Goal: Task Accomplishment & Management: Manage account settings

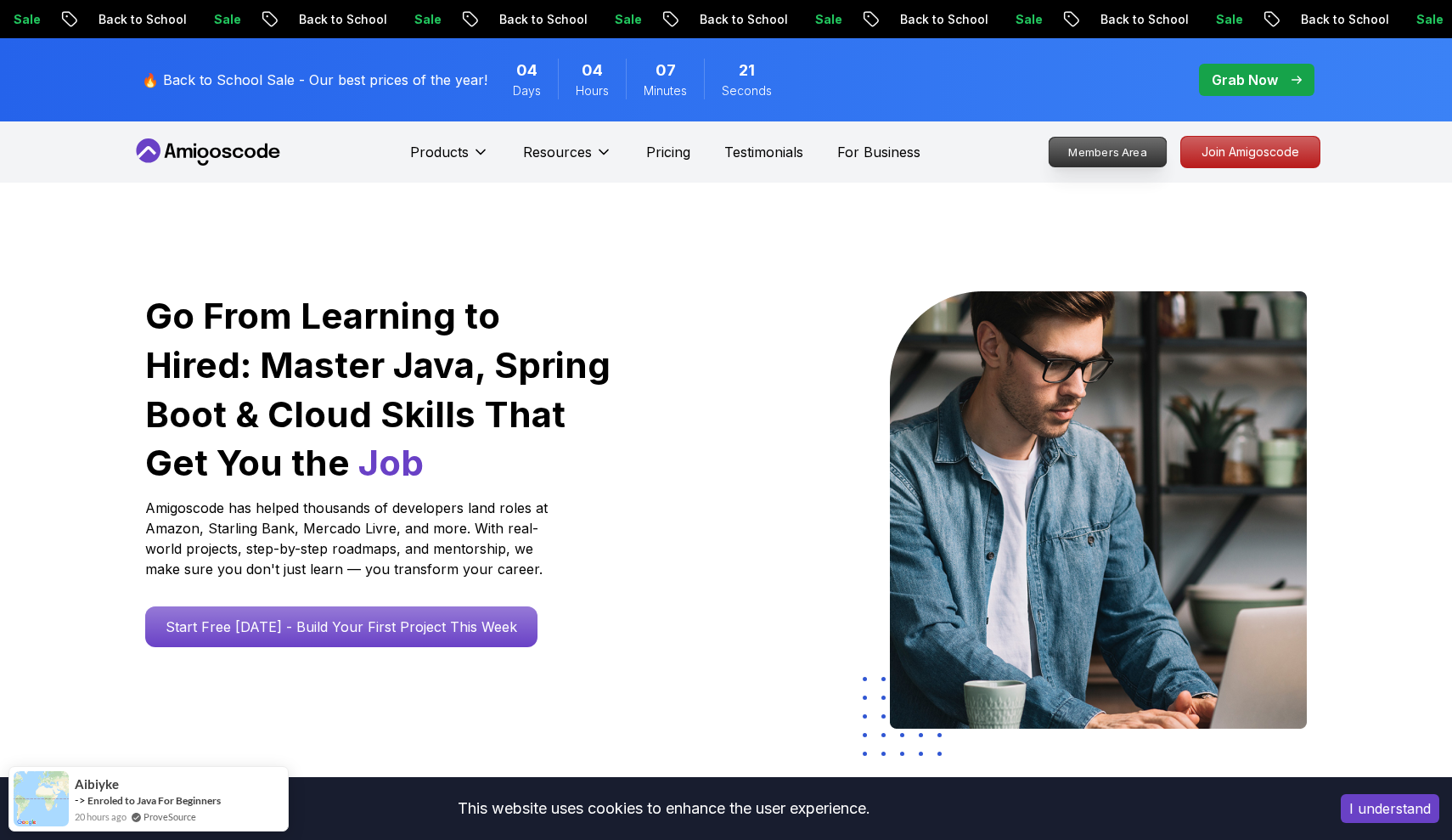
click at [1104, 156] on p "Members Area" at bounding box center [1109, 151] width 118 height 28
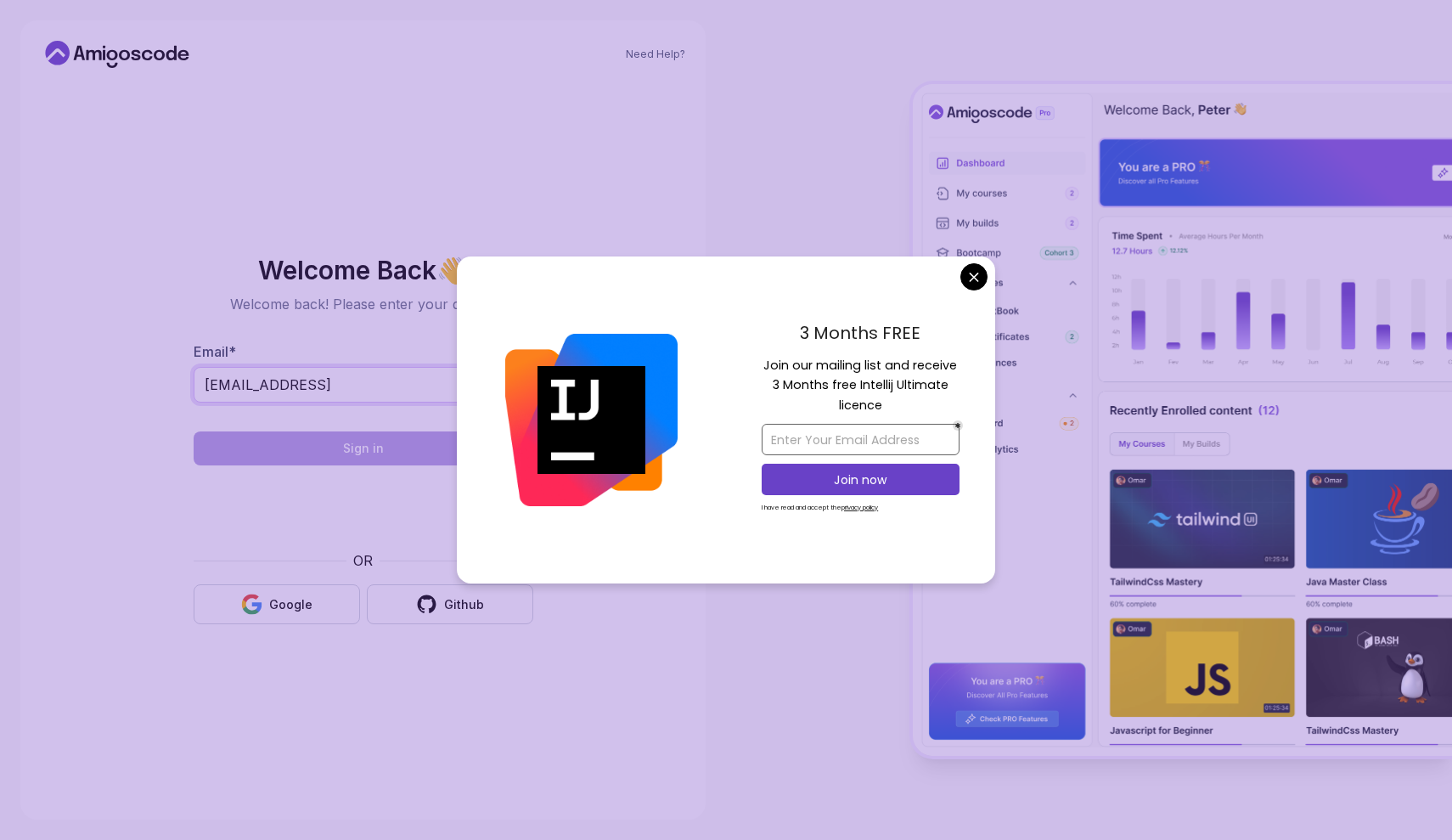
type input "anasallauka@gmail"
click at [850, 441] on input "email" at bounding box center [861, 439] width 198 height 31
type input "anasallauka@gmail.com"
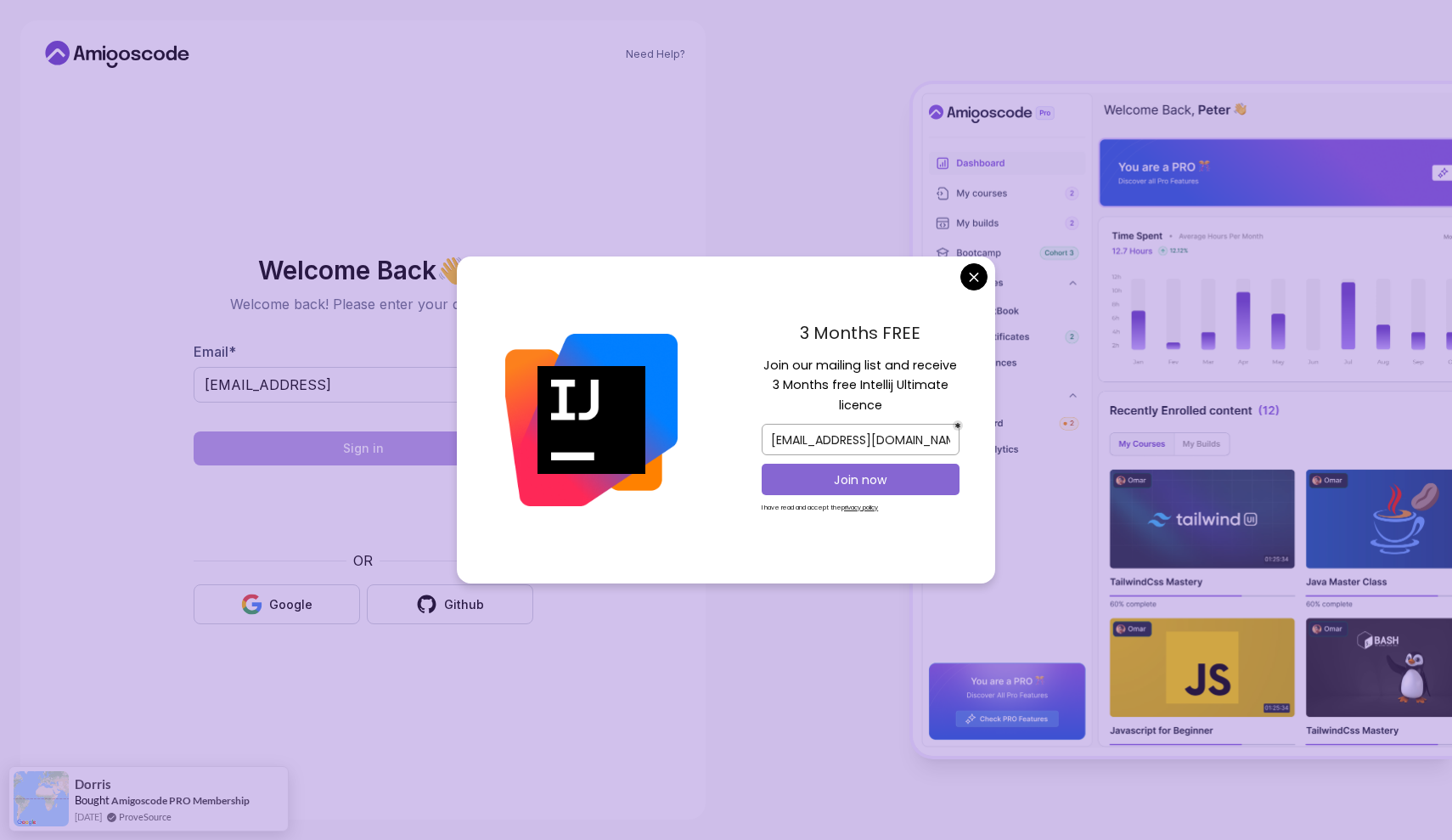
click at [845, 494] on button "Join now" at bounding box center [861, 479] width 198 height 31
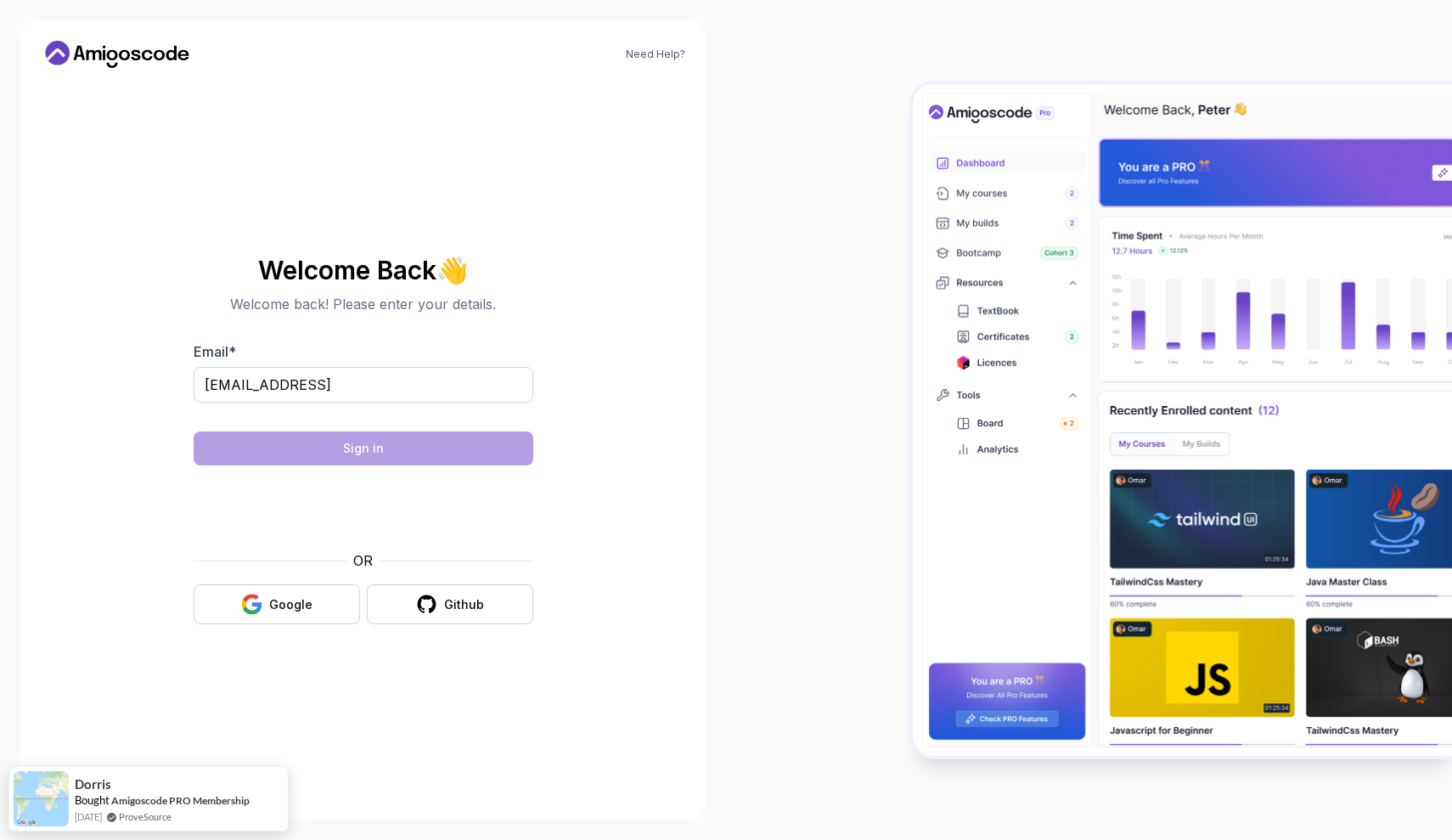
click at [862, 186] on body "Need Help? Welcome Back 👋 Welcome back! Please enter your details. Email * anas…" at bounding box center [726, 420] width 1452 height 840
click at [382, 375] on input "anasallauka@gmail" at bounding box center [363, 384] width 339 height 35
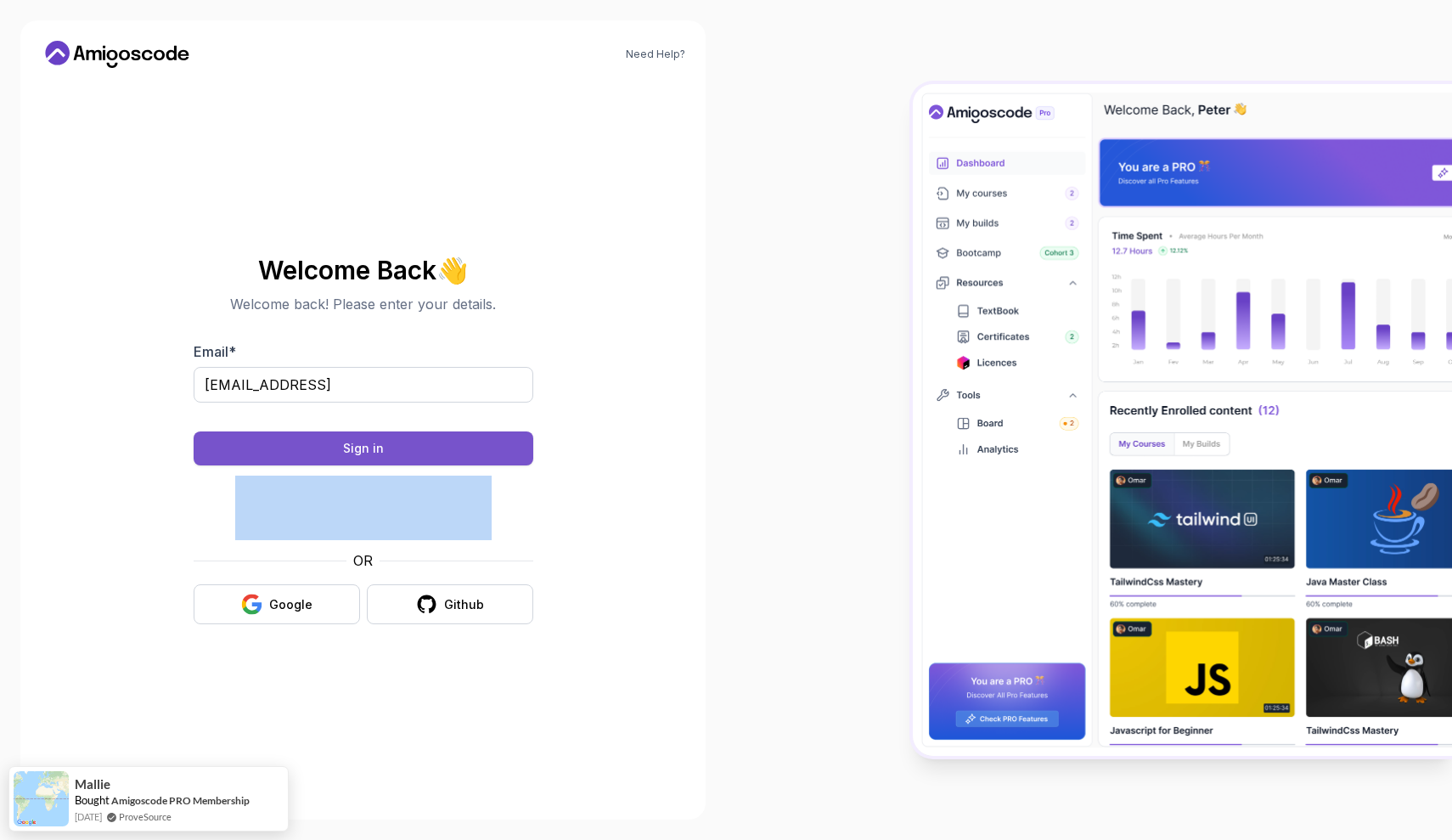
click at [397, 461] on form "Email * anasallauka@gmail Sign in OR Google Github" at bounding box center [363, 482] width 339 height 282
click at [353, 443] on div "Sign in" at bounding box center [364, 448] width 41 height 17
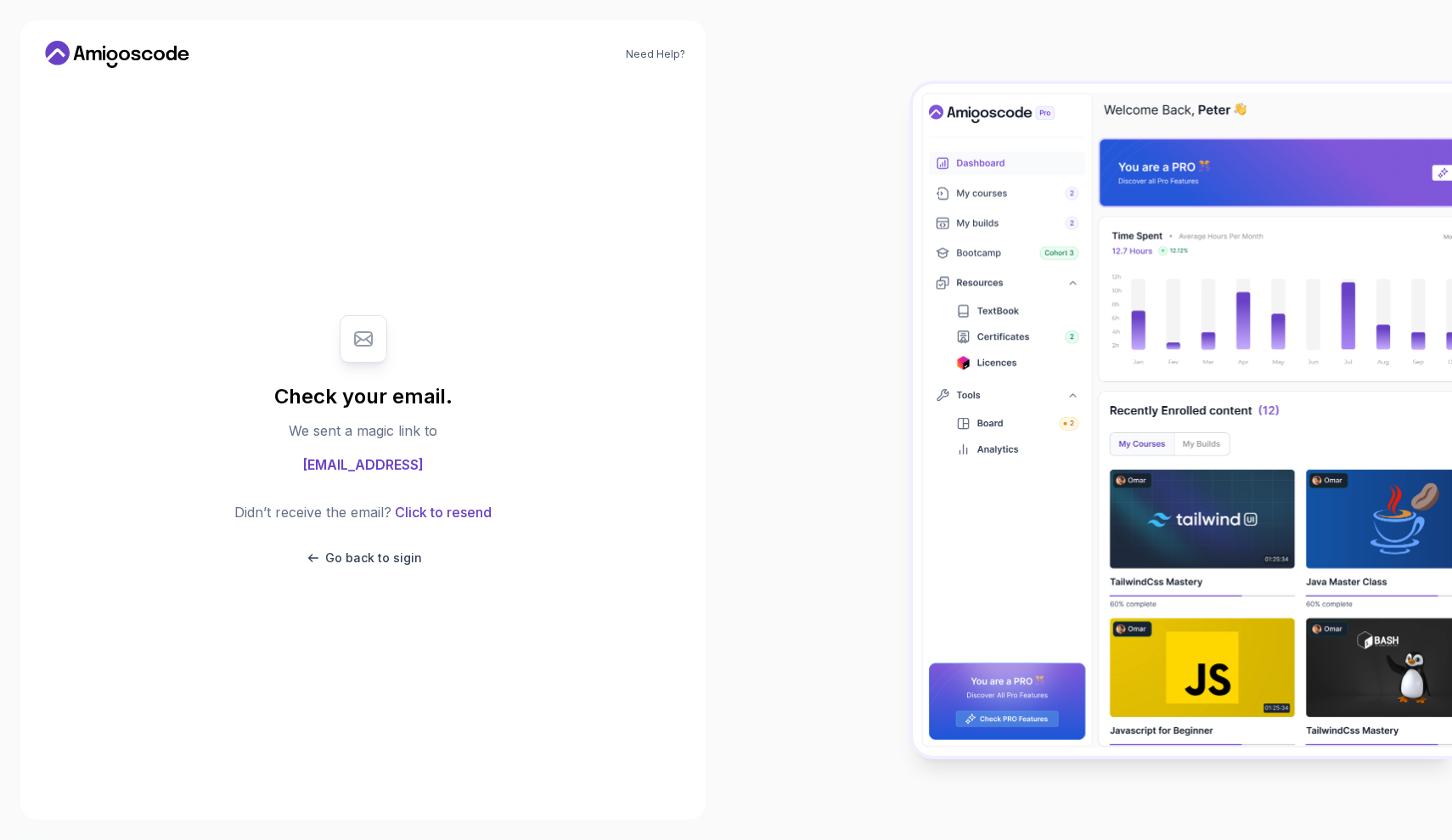
click at [361, 457] on span "anasallauka@gmail" at bounding box center [363, 464] width 122 height 21
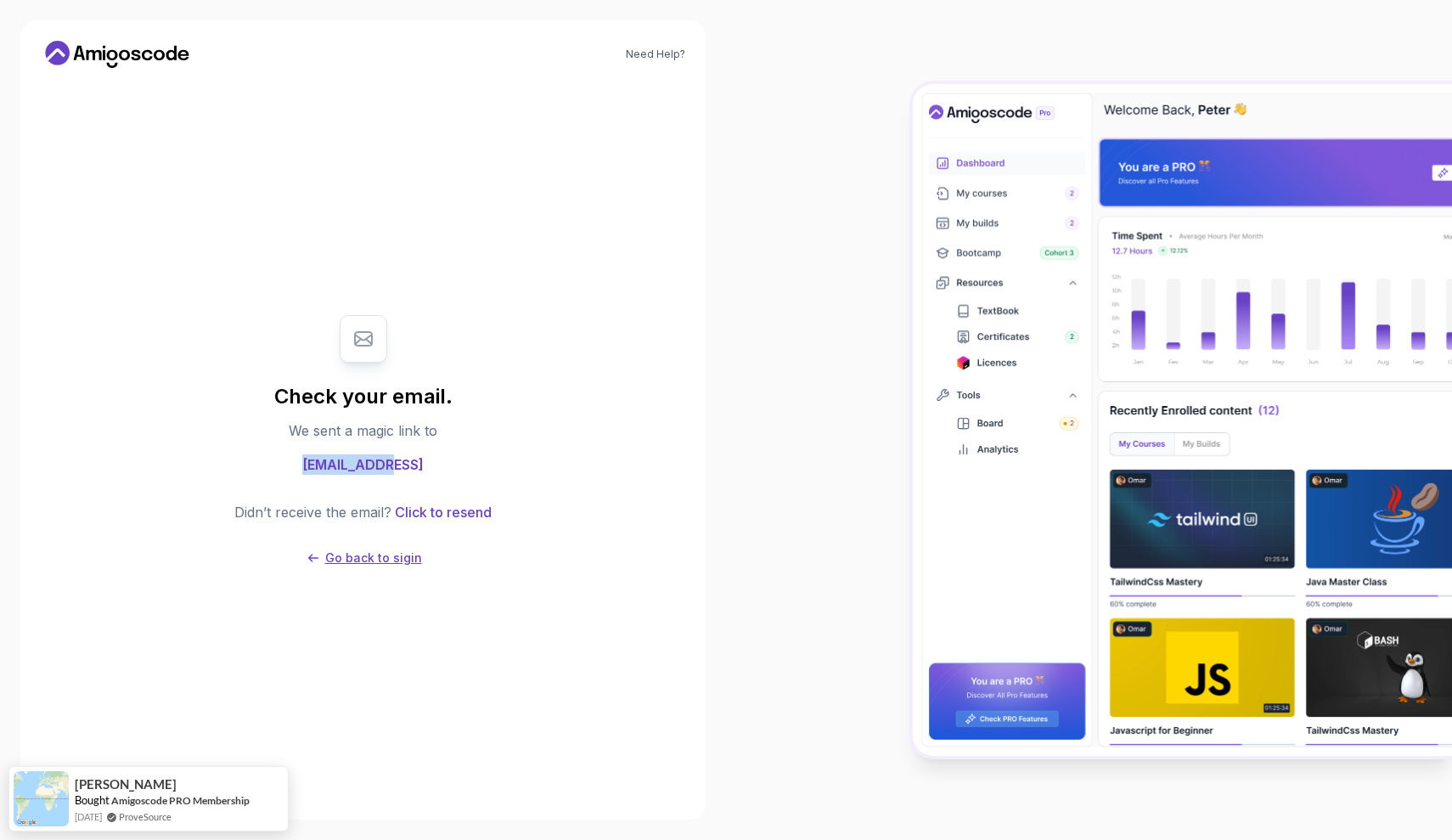
click at [379, 563] on p "Go back to sigin" at bounding box center [374, 557] width 97 height 17
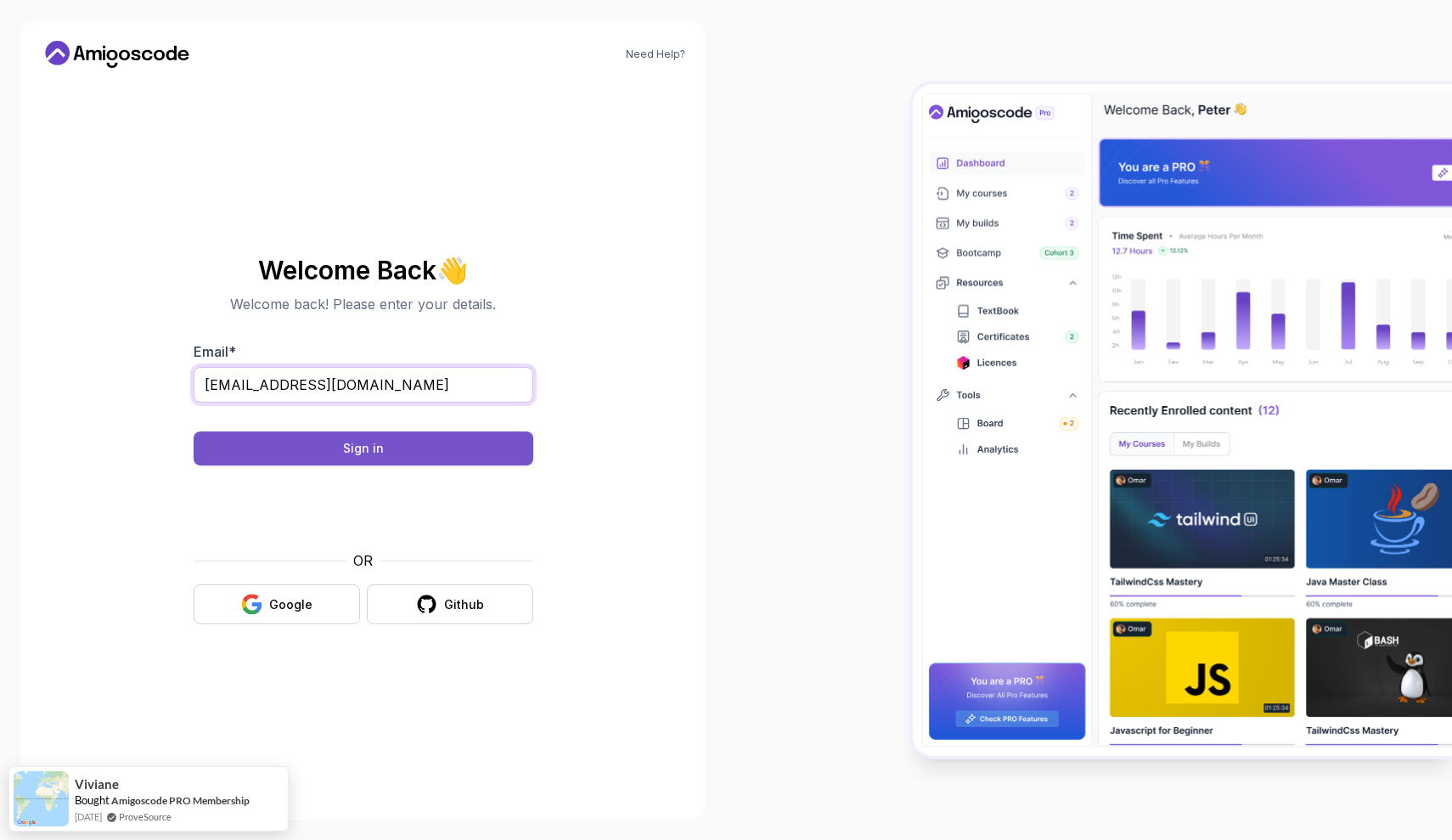
type input "anasallauka@gmail.com"
click at [360, 449] on div "Sign in" at bounding box center [364, 448] width 41 height 17
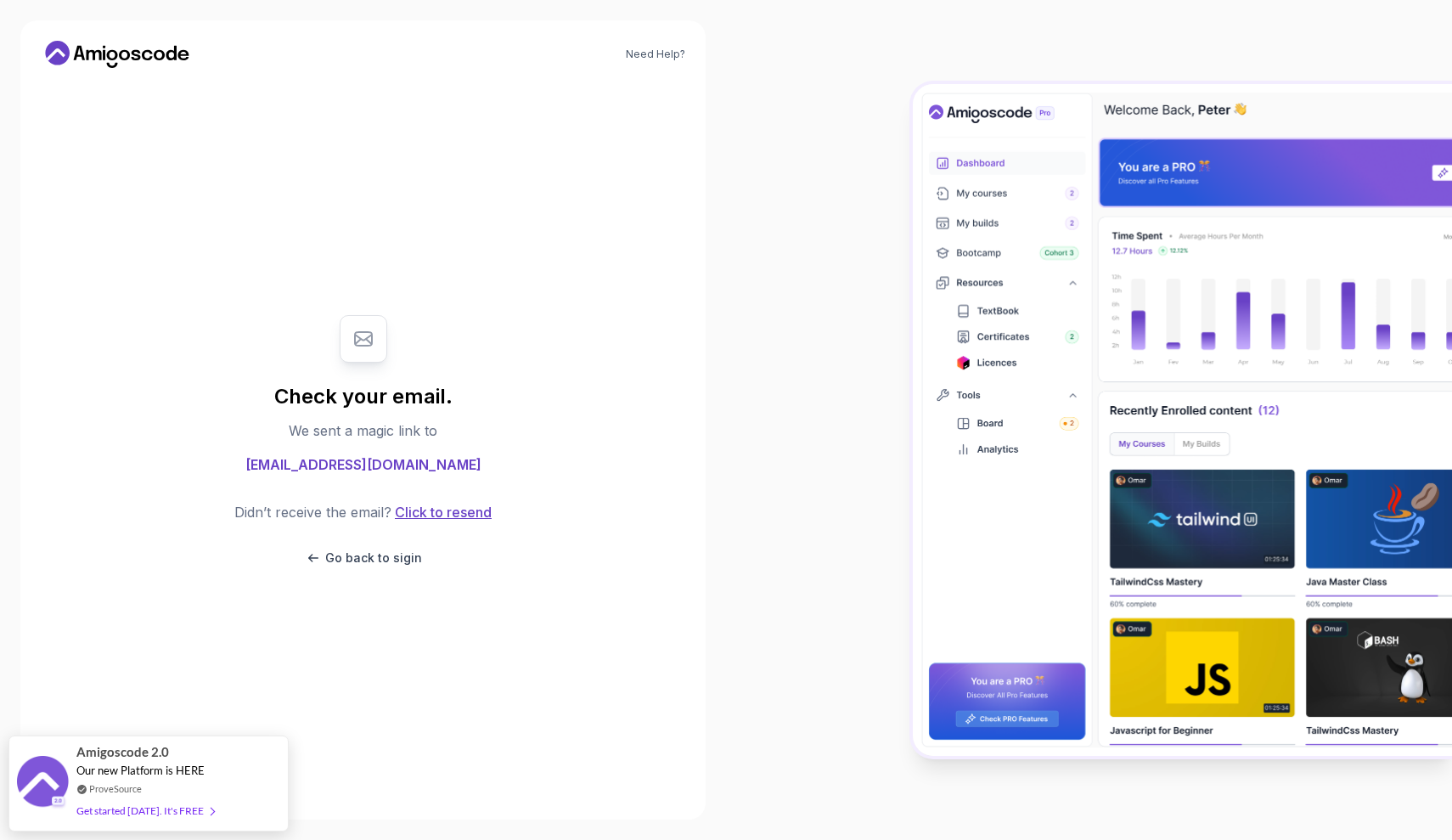
click at [452, 519] on button "Click to resend" at bounding box center [441, 512] width 100 height 21
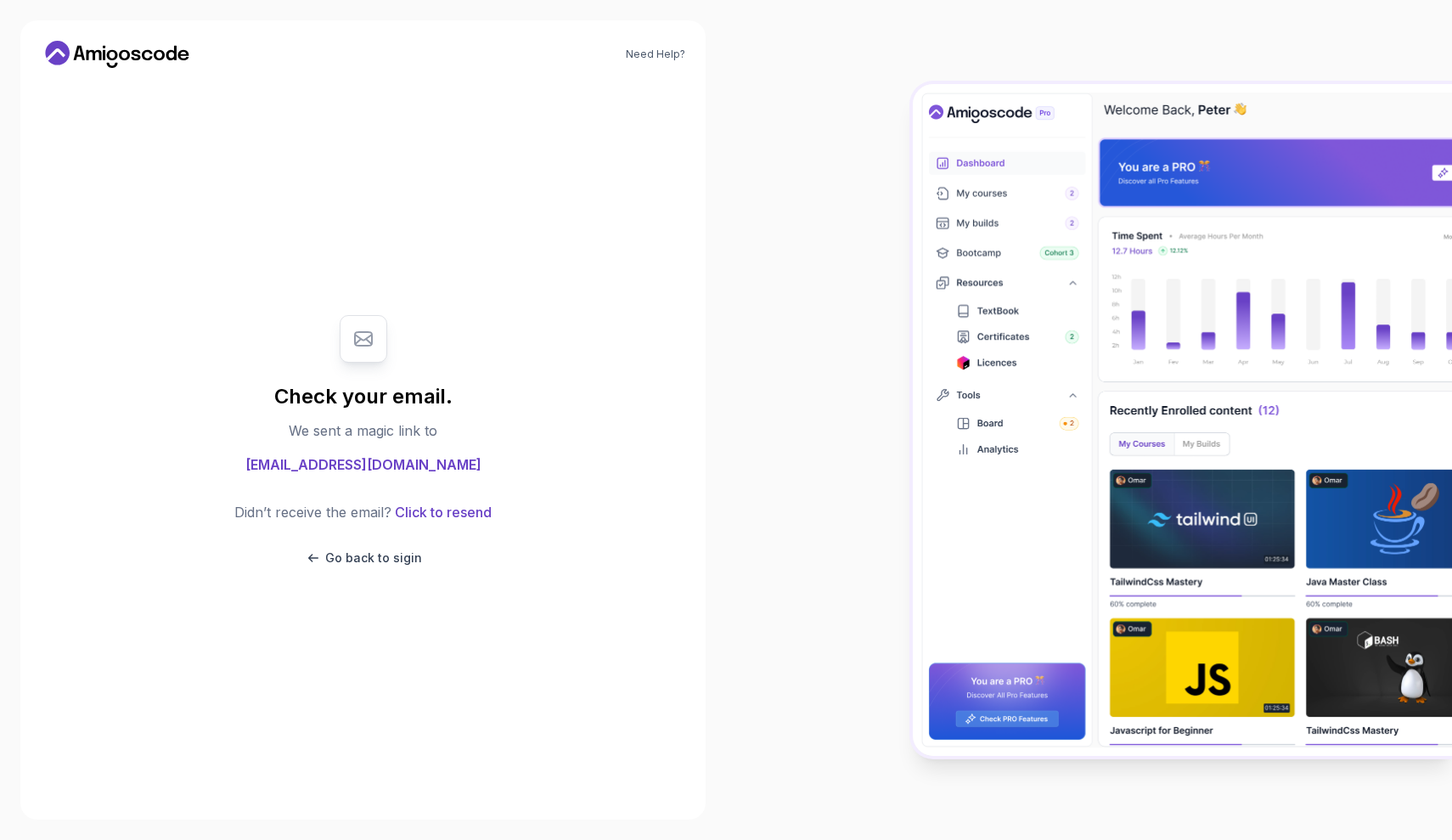
click at [967, 833] on div at bounding box center [1089, 420] width 726 height 840
click at [888, 63] on div at bounding box center [1089, 420] width 726 height 840
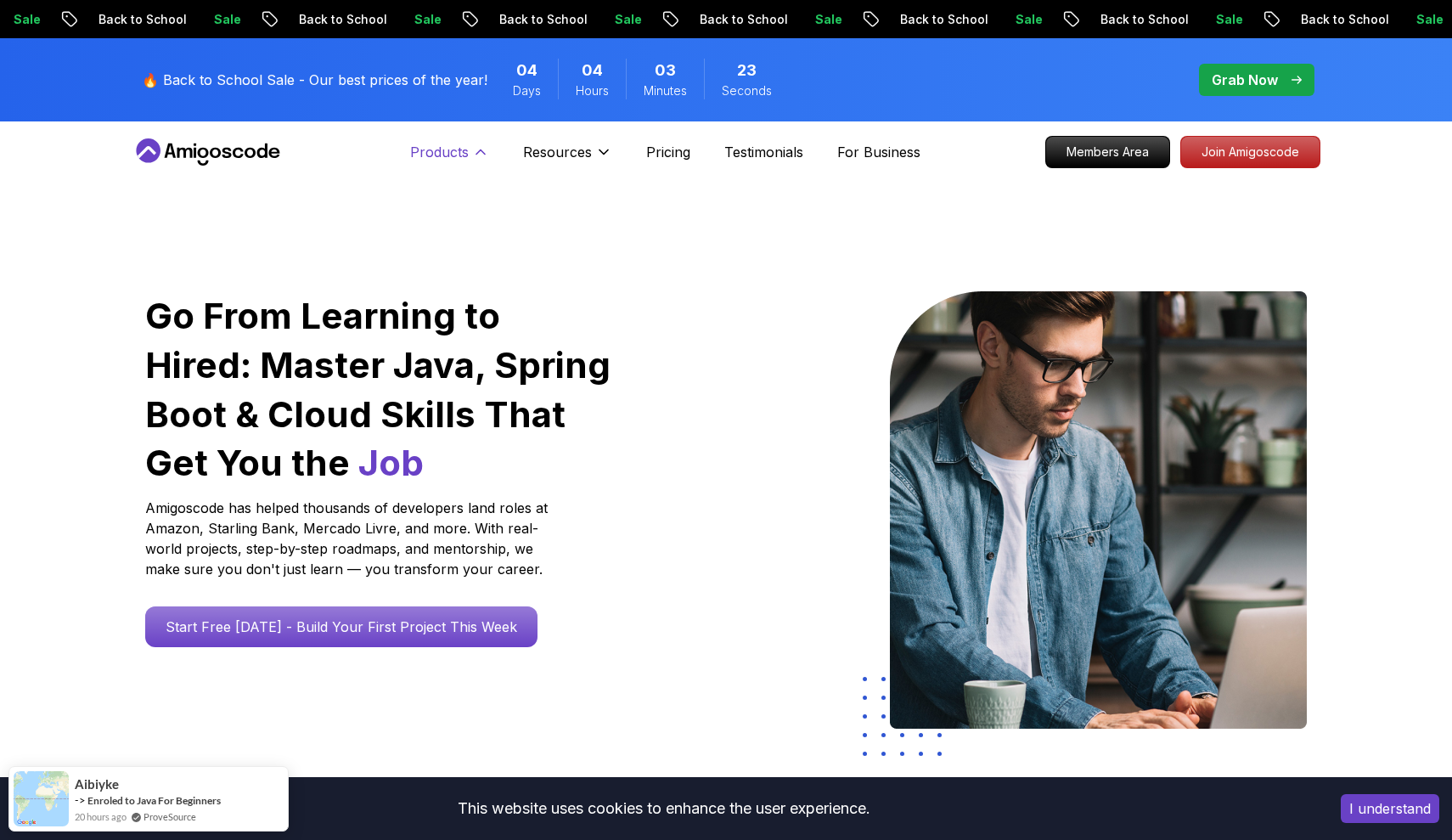
click at [426, 151] on p "Products" at bounding box center [439, 152] width 59 height 21
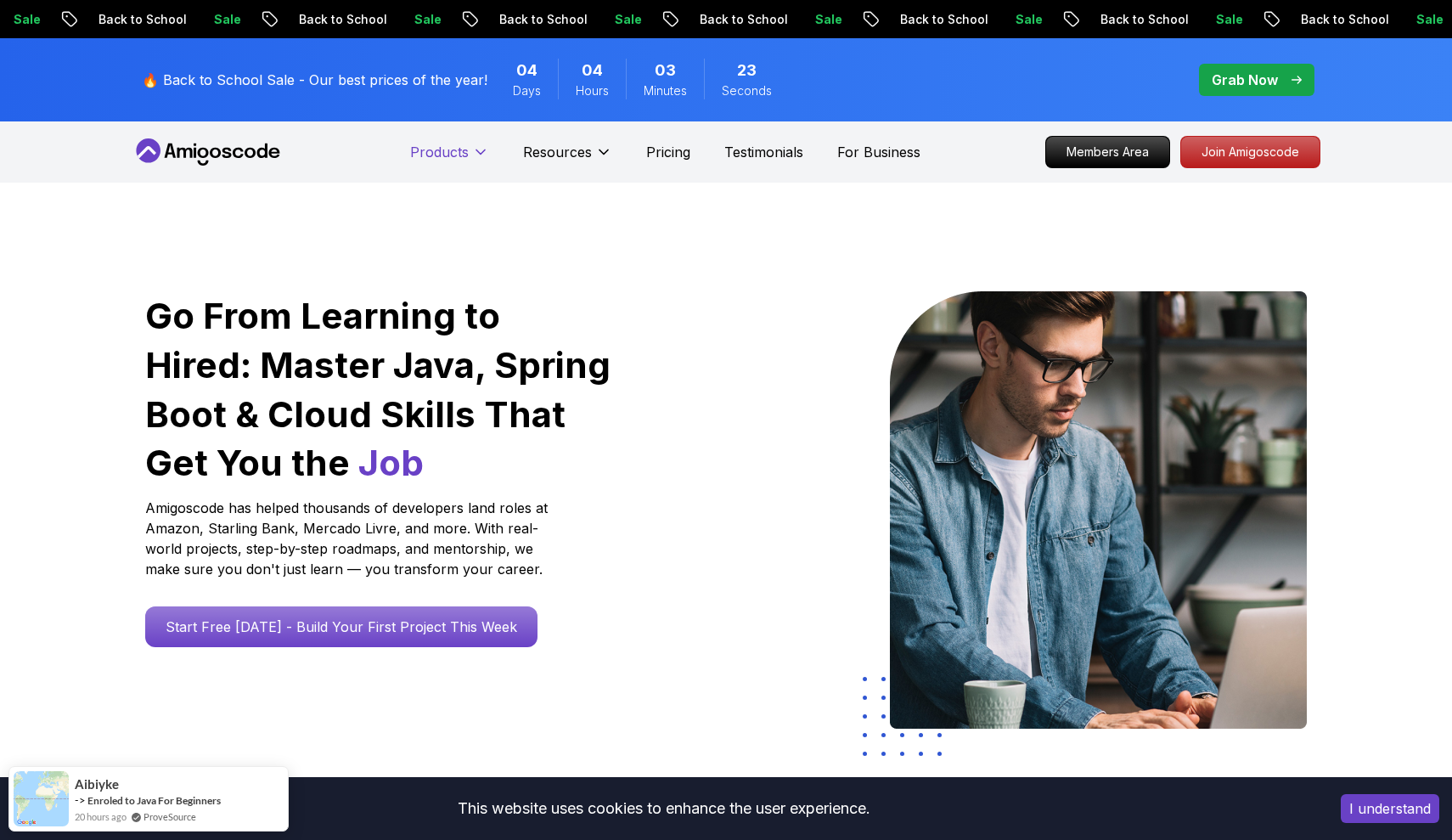
click at [426, 151] on p "Products" at bounding box center [439, 152] width 59 height 21
click at [1126, 148] on p "Members Area" at bounding box center [1109, 151] width 118 height 28
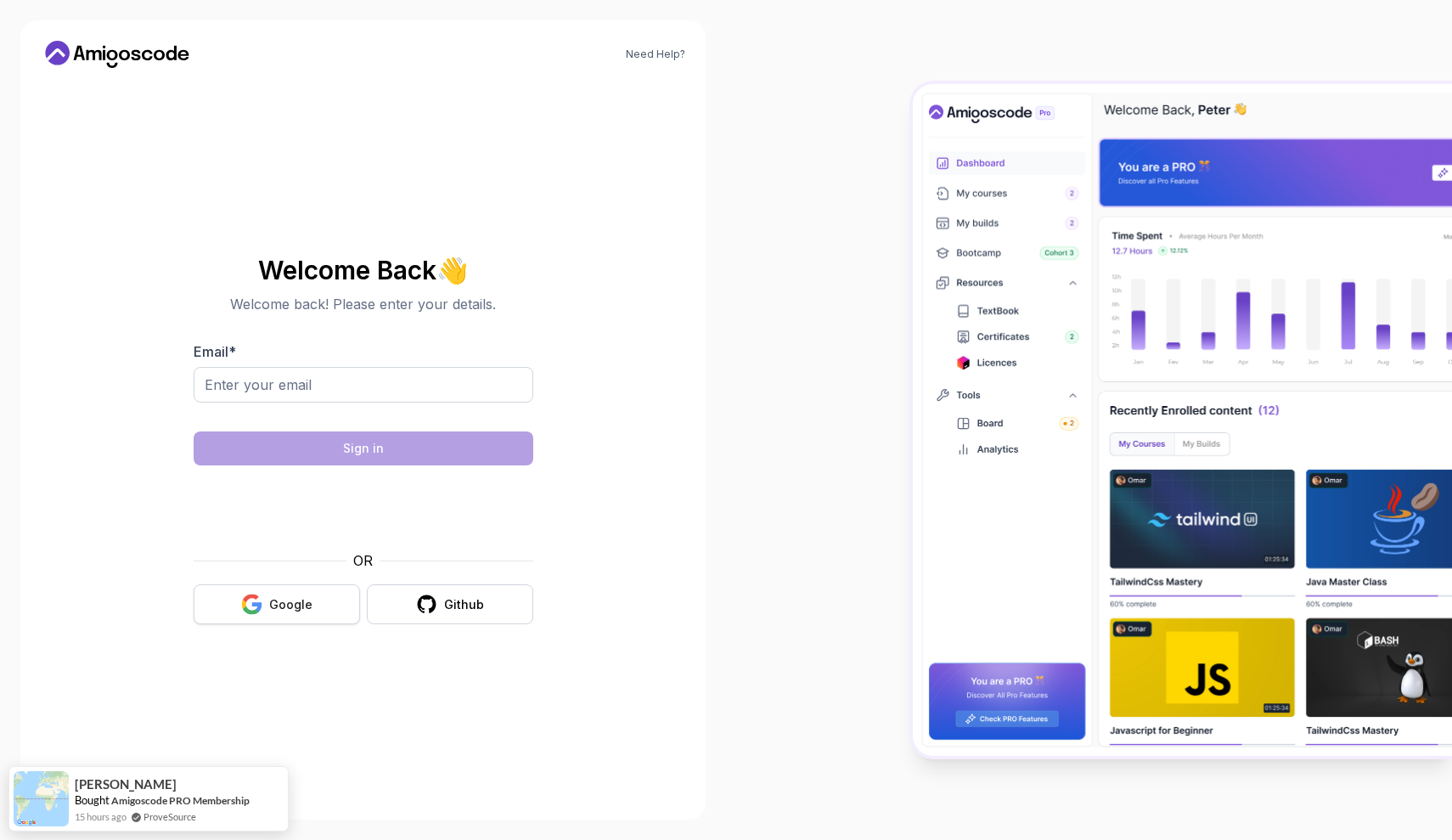
click at [297, 606] on div "Google" at bounding box center [291, 604] width 43 height 17
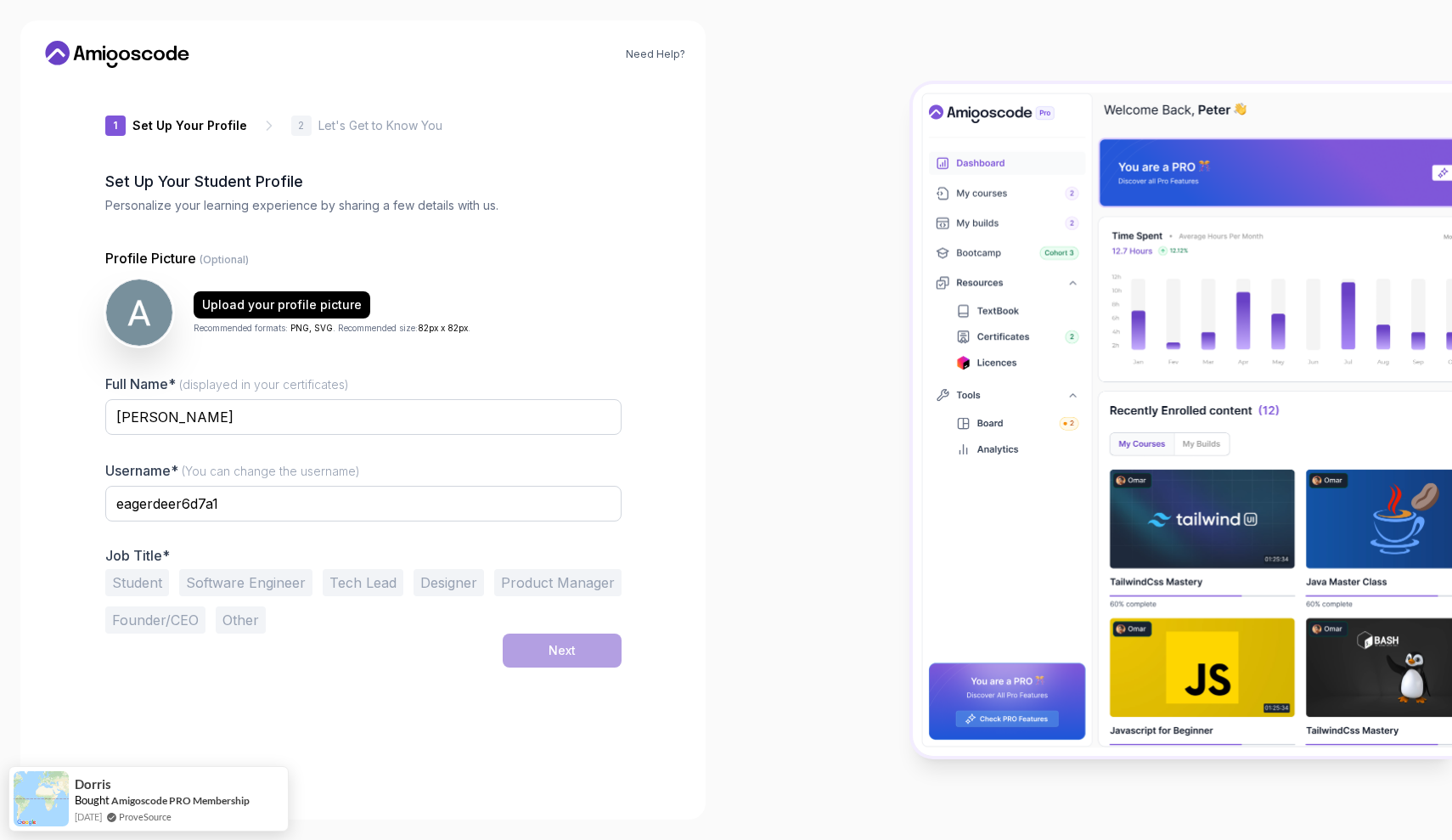
click at [260, 575] on button "Software Engineer" at bounding box center [246, 582] width 133 height 27
click at [301, 503] on input "eagerdeer6d7a1" at bounding box center [363, 503] width 517 height 35
type input "e"
click at [572, 647] on div "Next" at bounding box center [563, 650] width 27 height 17
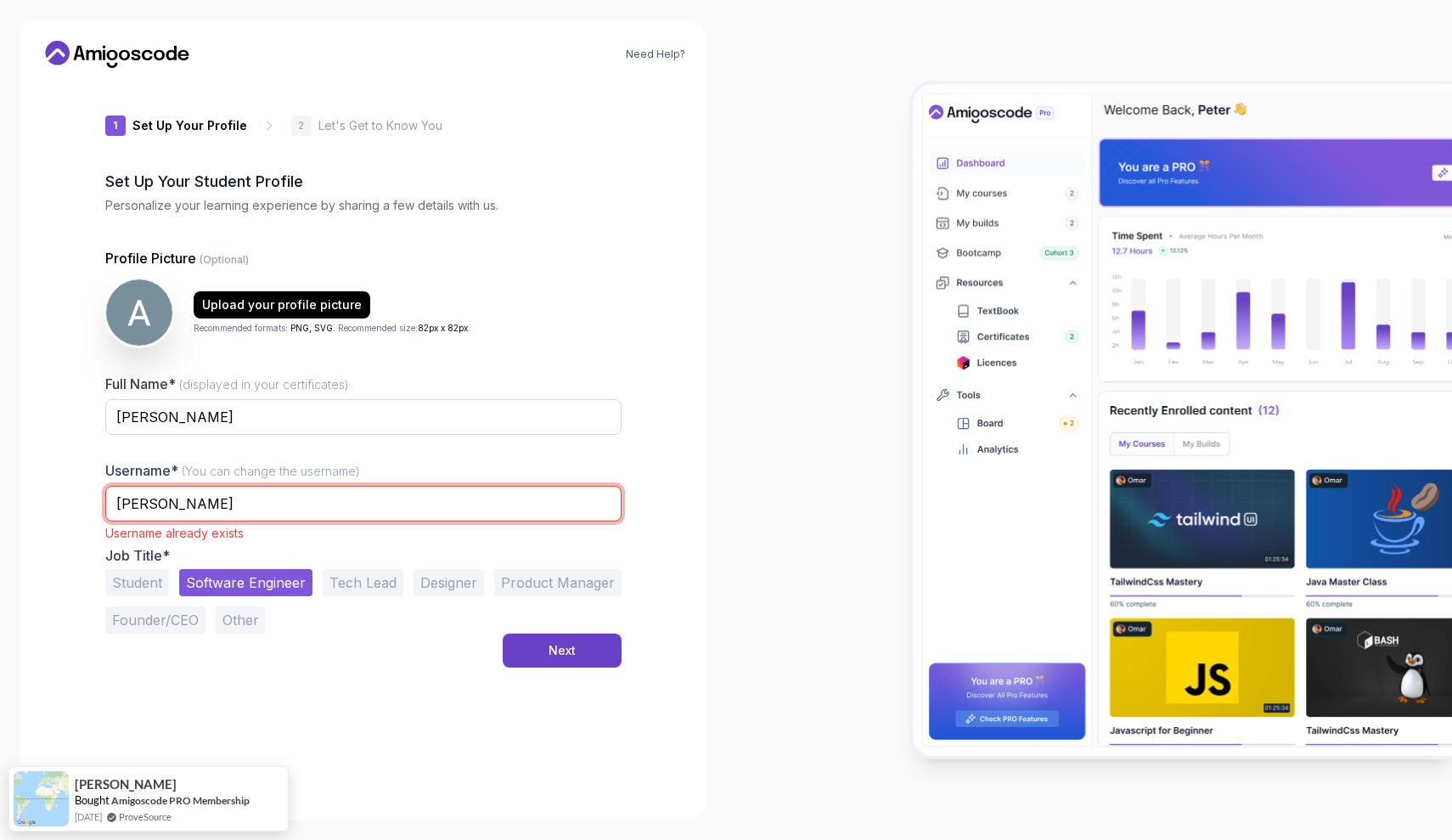
click at [345, 516] on input "Ana" at bounding box center [363, 503] width 517 height 35
type input "Anaa"
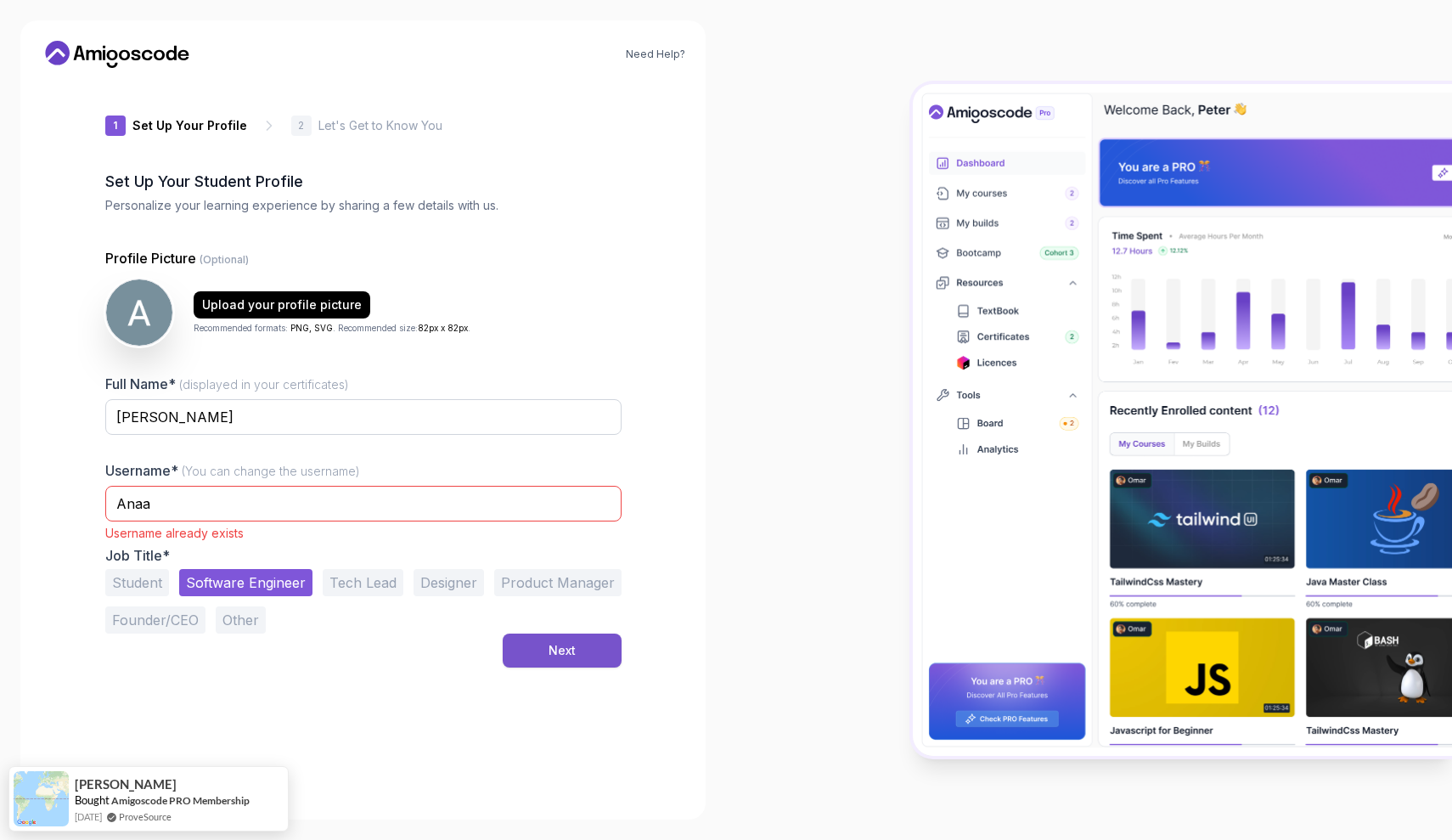
click at [574, 653] on div "Next" at bounding box center [563, 650] width 27 height 17
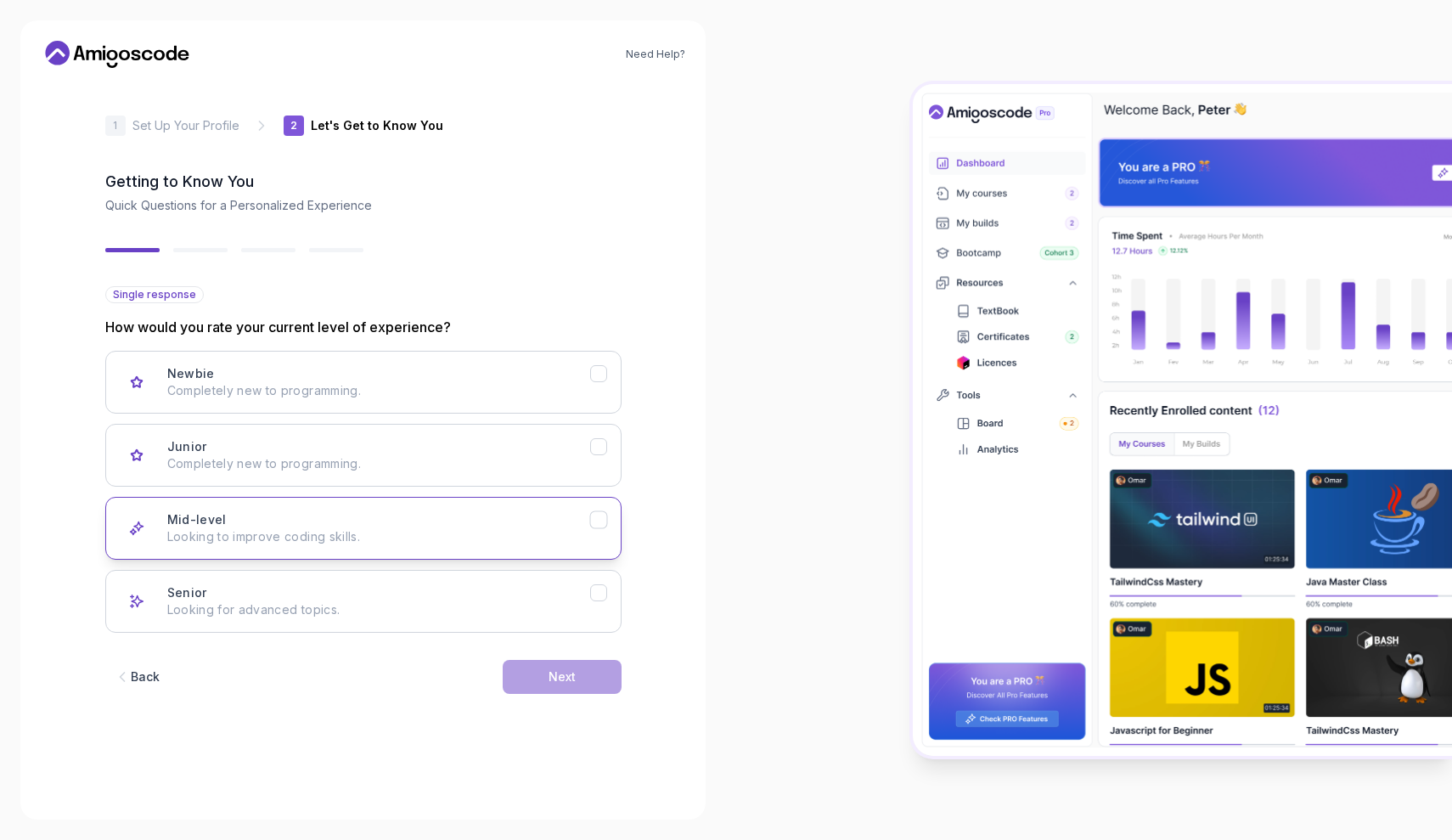
click at [521, 529] on p "Looking to improve coding skills." at bounding box center [378, 536] width 423 height 17
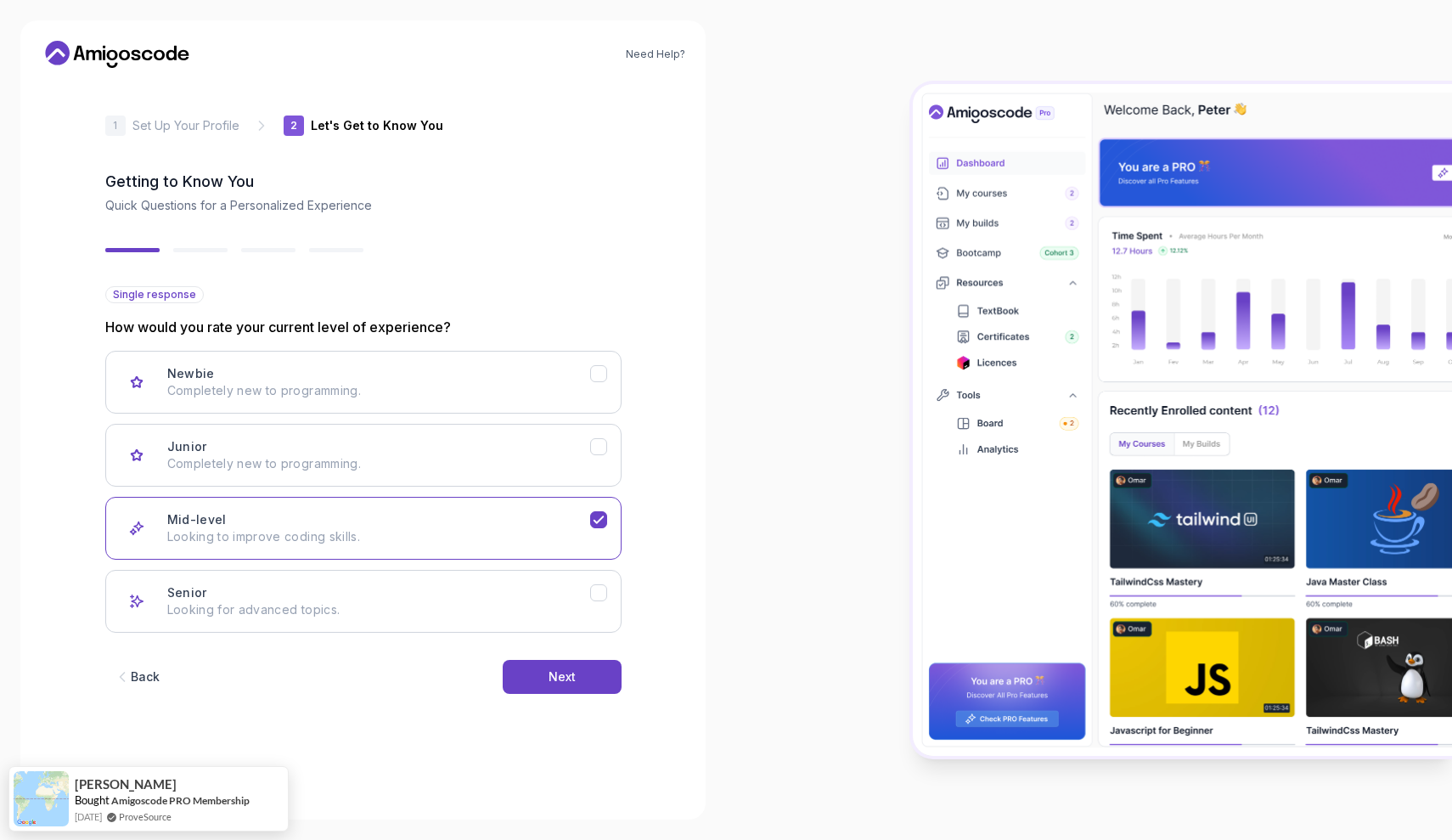
click at [108, 56] on icon at bounding box center [112, 55] width 11 height 10
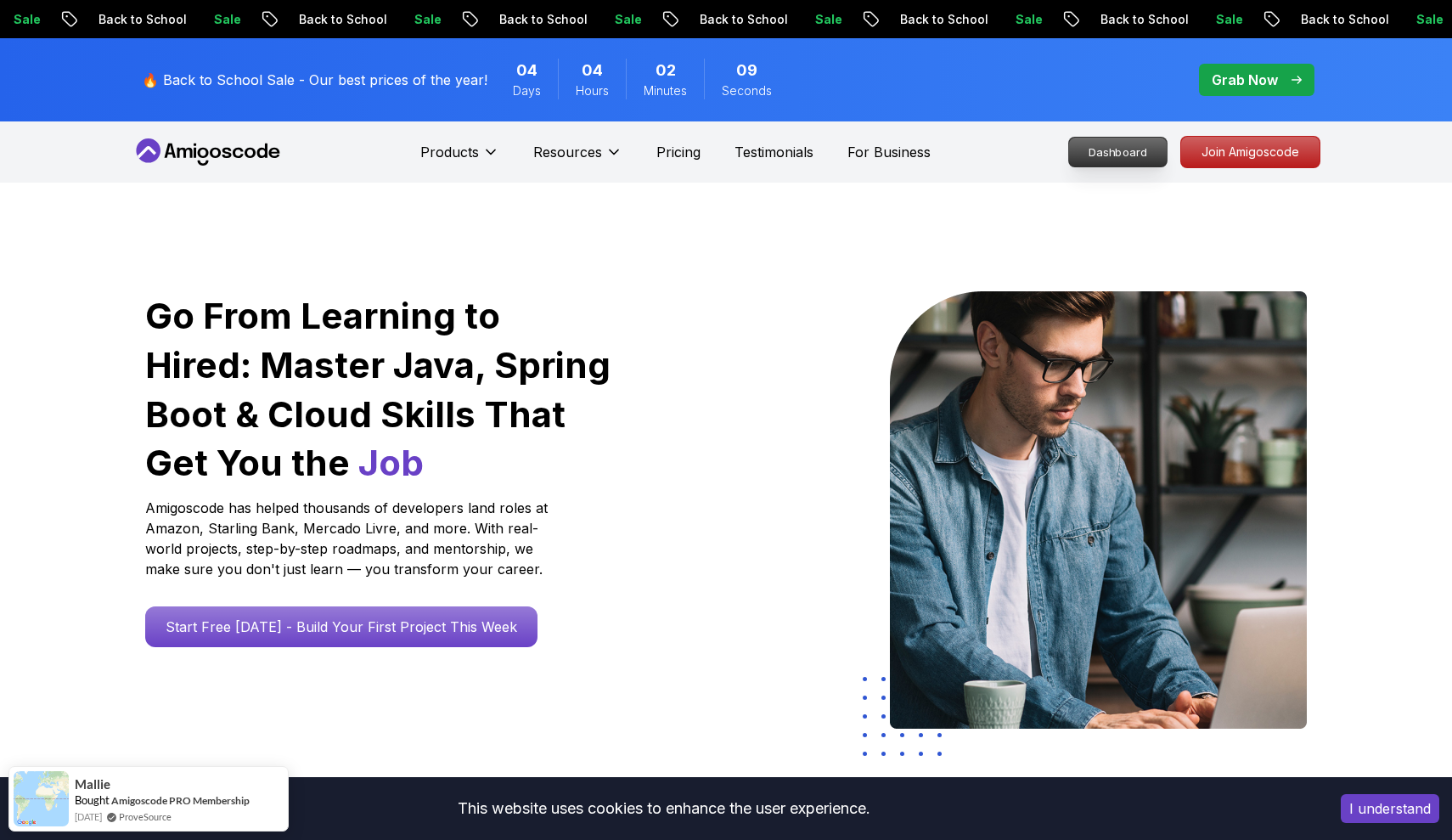
click at [1114, 149] on p "Dashboard" at bounding box center [1119, 151] width 98 height 28
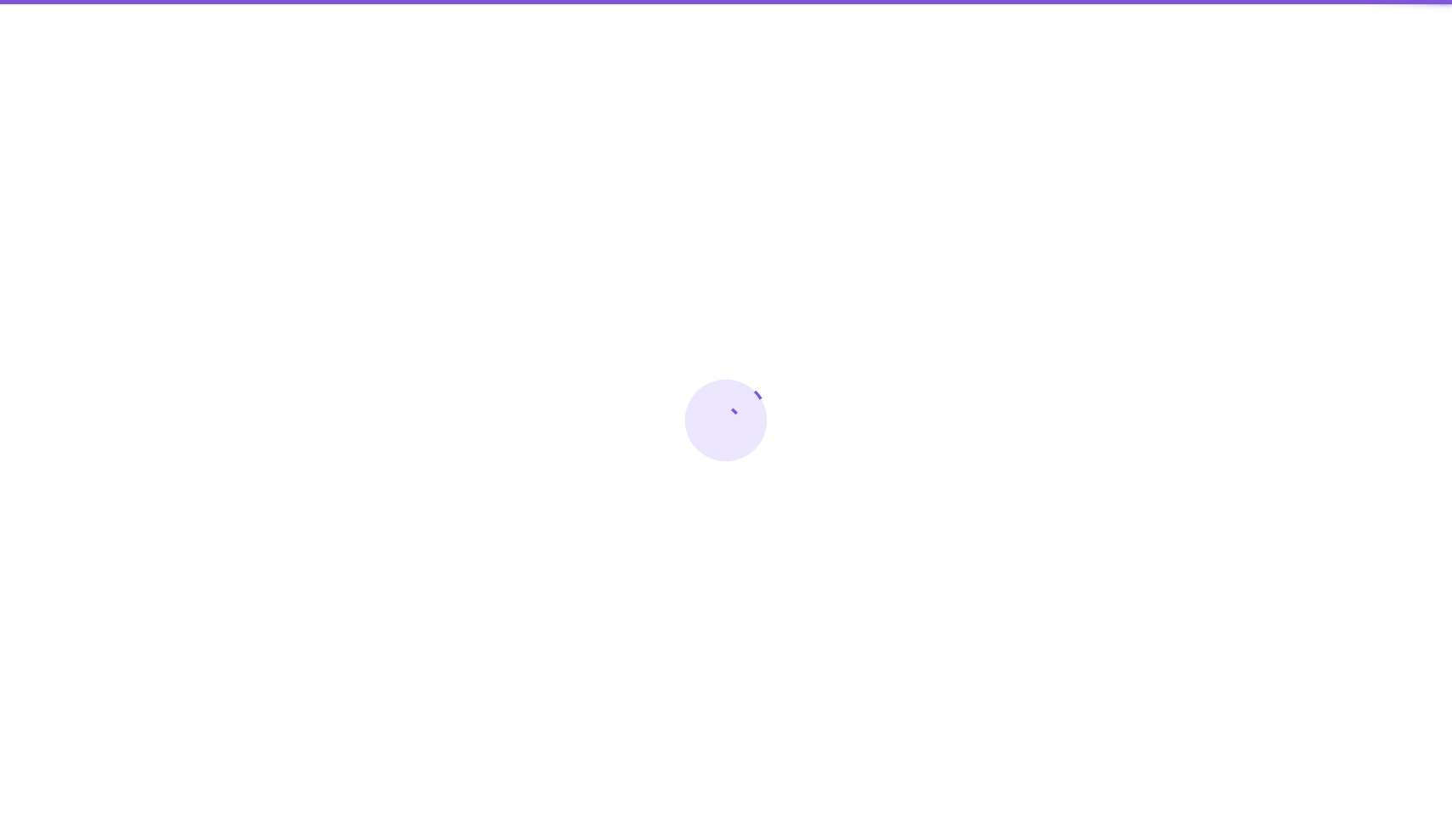
click at [1114, 150] on div at bounding box center [726, 420] width 1452 height 840
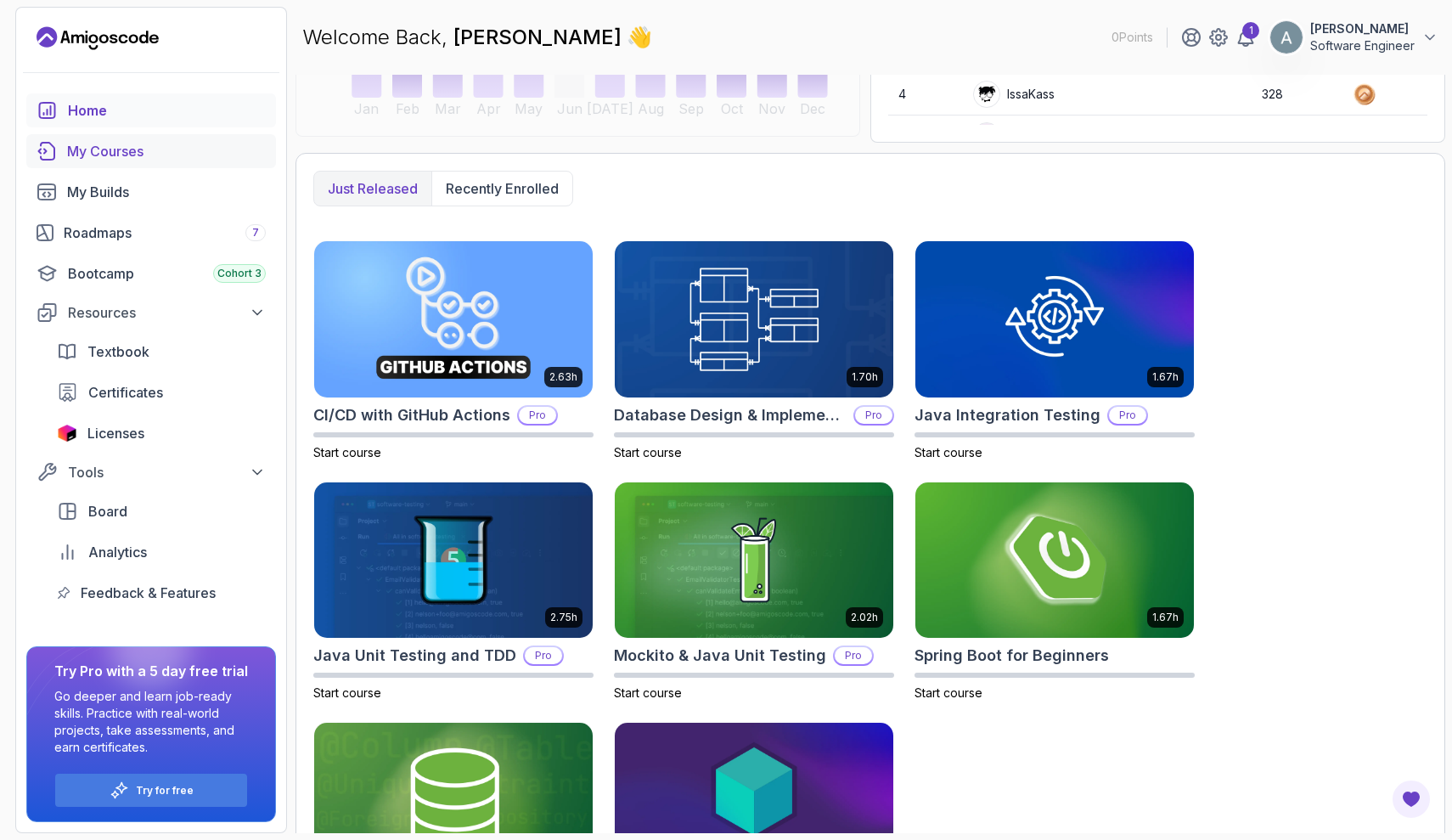
click at [103, 149] on div "My Courses" at bounding box center [166, 151] width 199 height 21
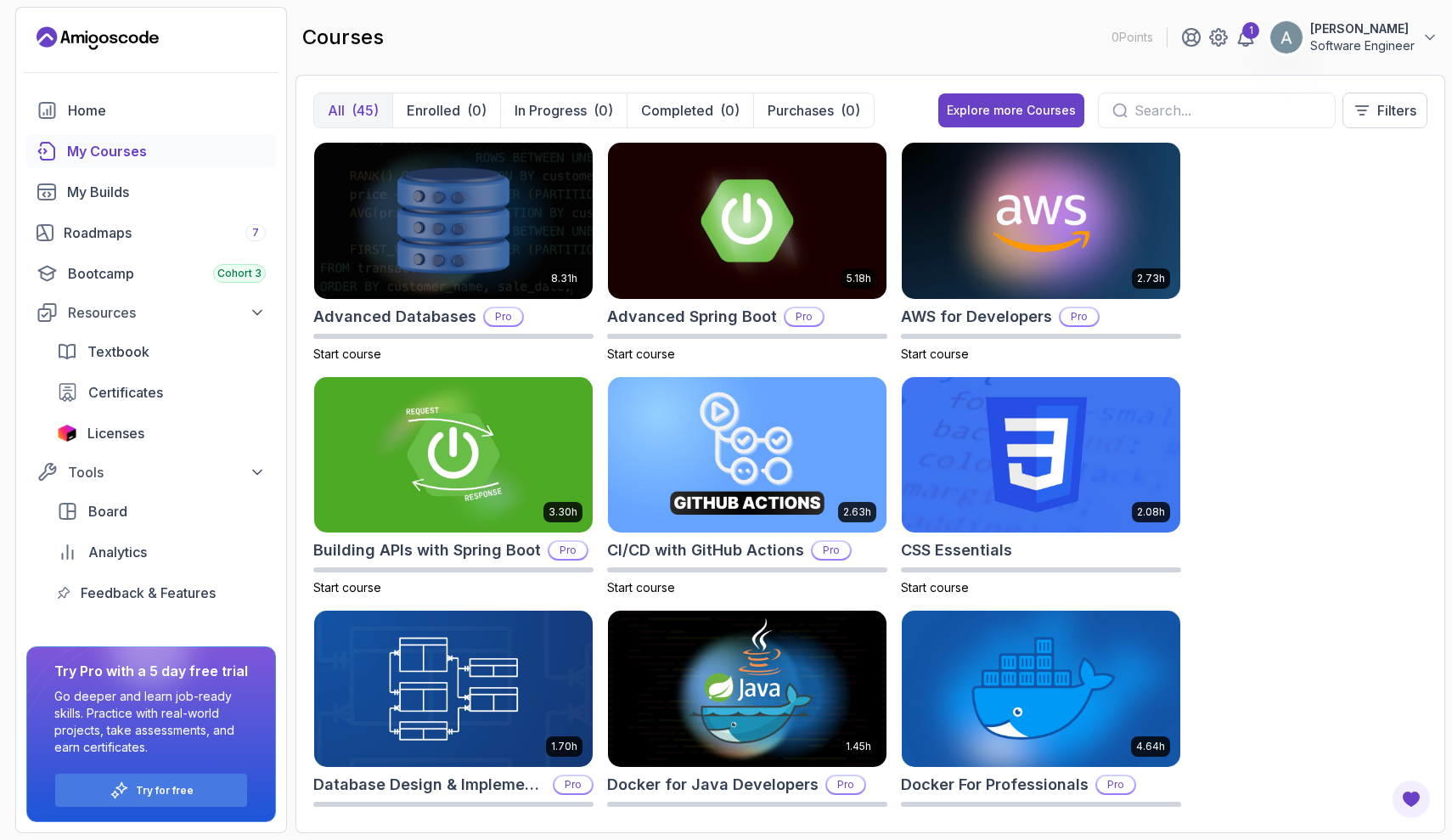
click at [1245, 16] on div "courses 0 Points 1 Arjana Sallauka Software Engineer" at bounding box center [870, 37] width 1150 height 61
click at [1247, 29] on div "1" at bounding box center [1250, 30] width 17 height 17
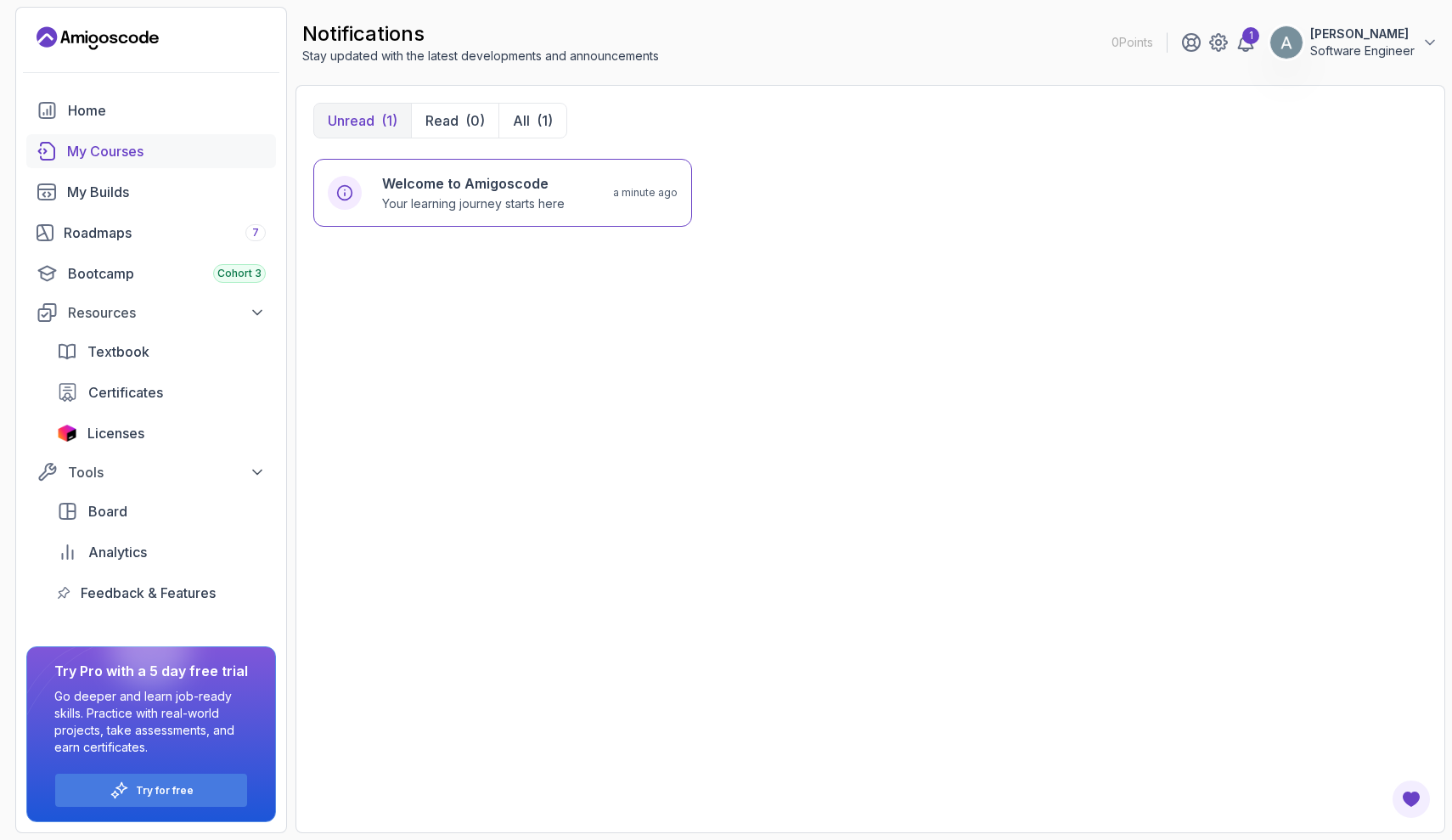
click at [129, 151] on div "My Courses" at bounding box center [166, 151] width 199 height 21
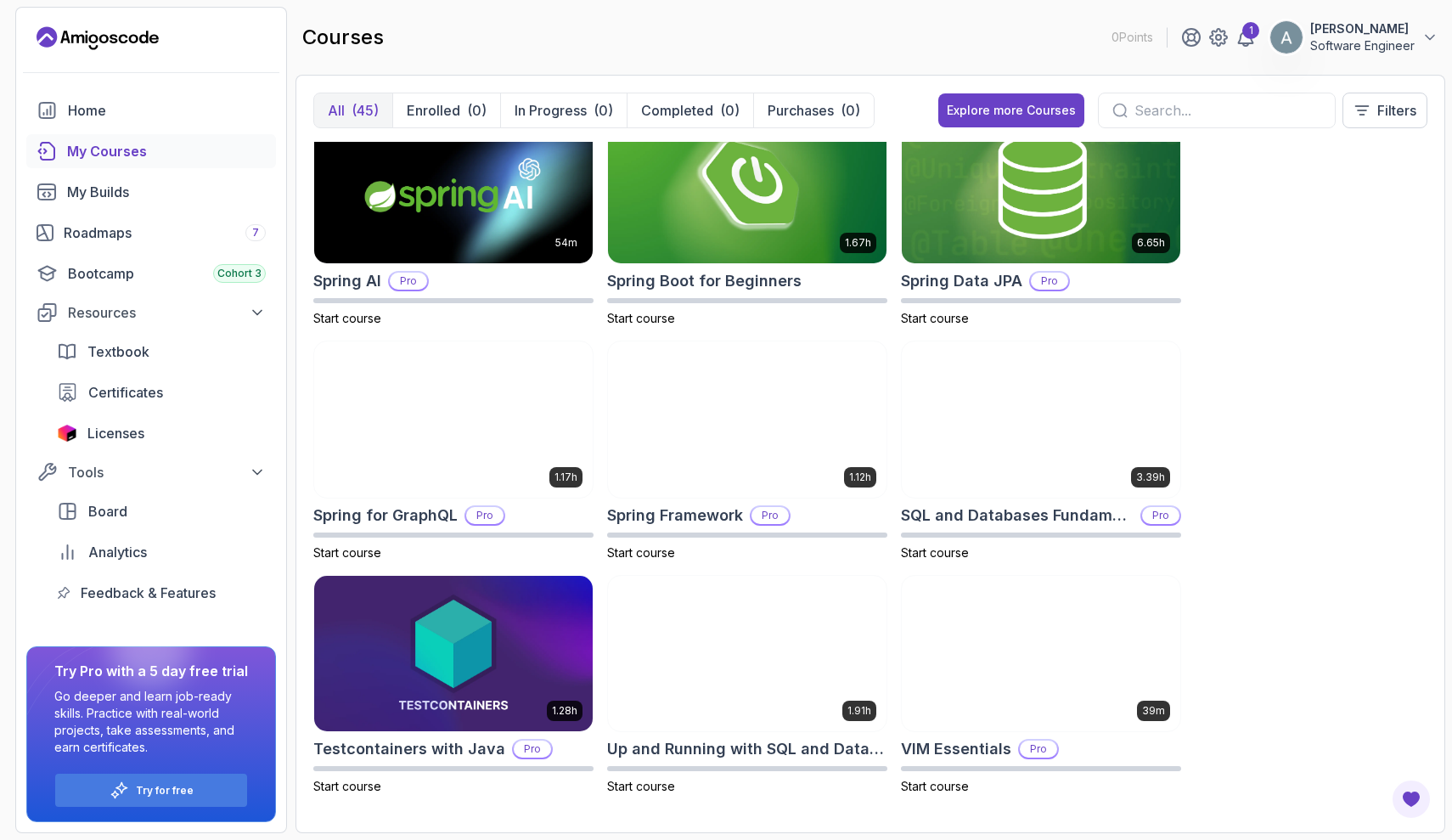
scroll to position [2843, 0]
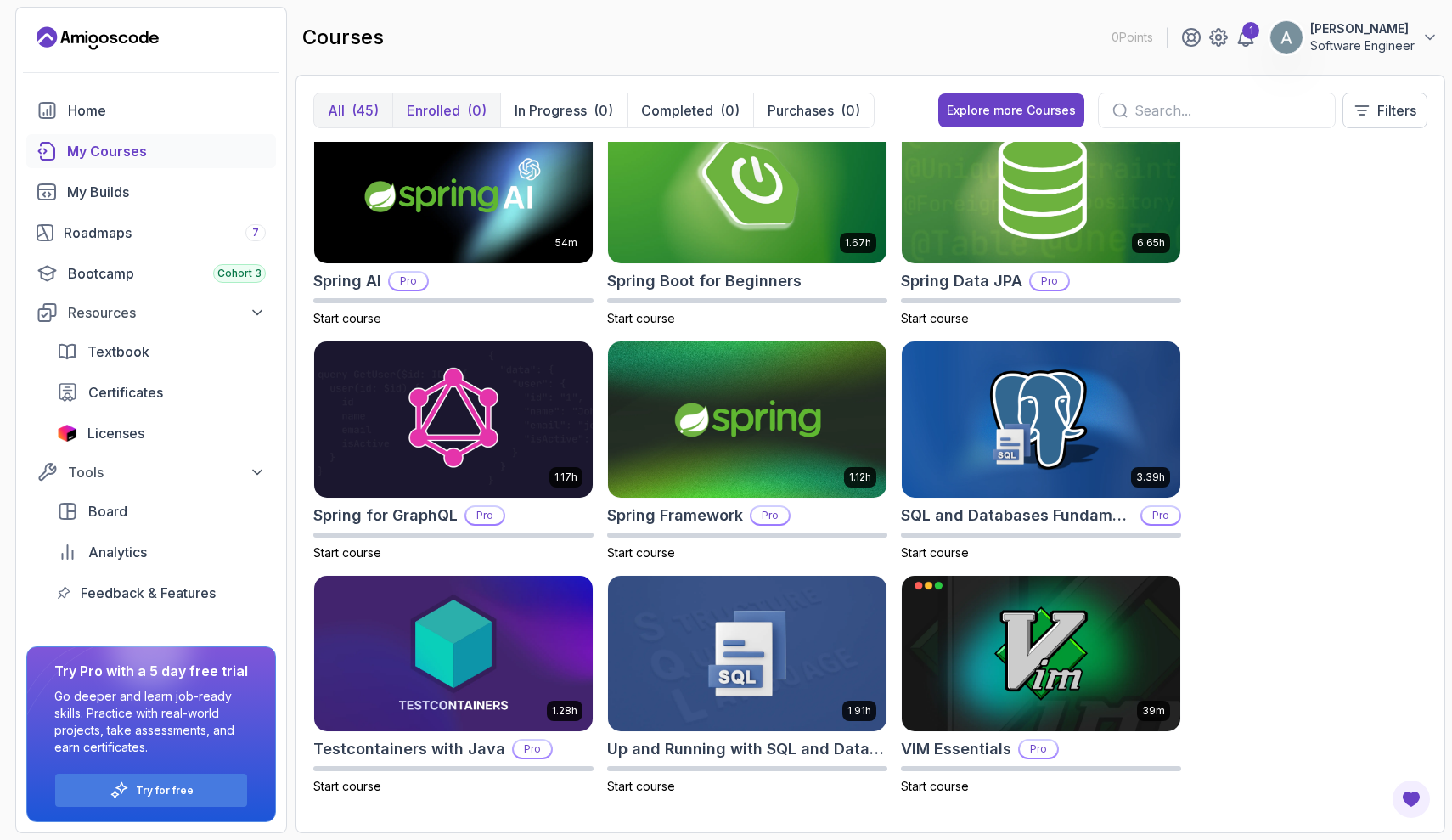
click at [434, 105] on p "Enrolled" at bounding box center [433, 110] width 54 height 21
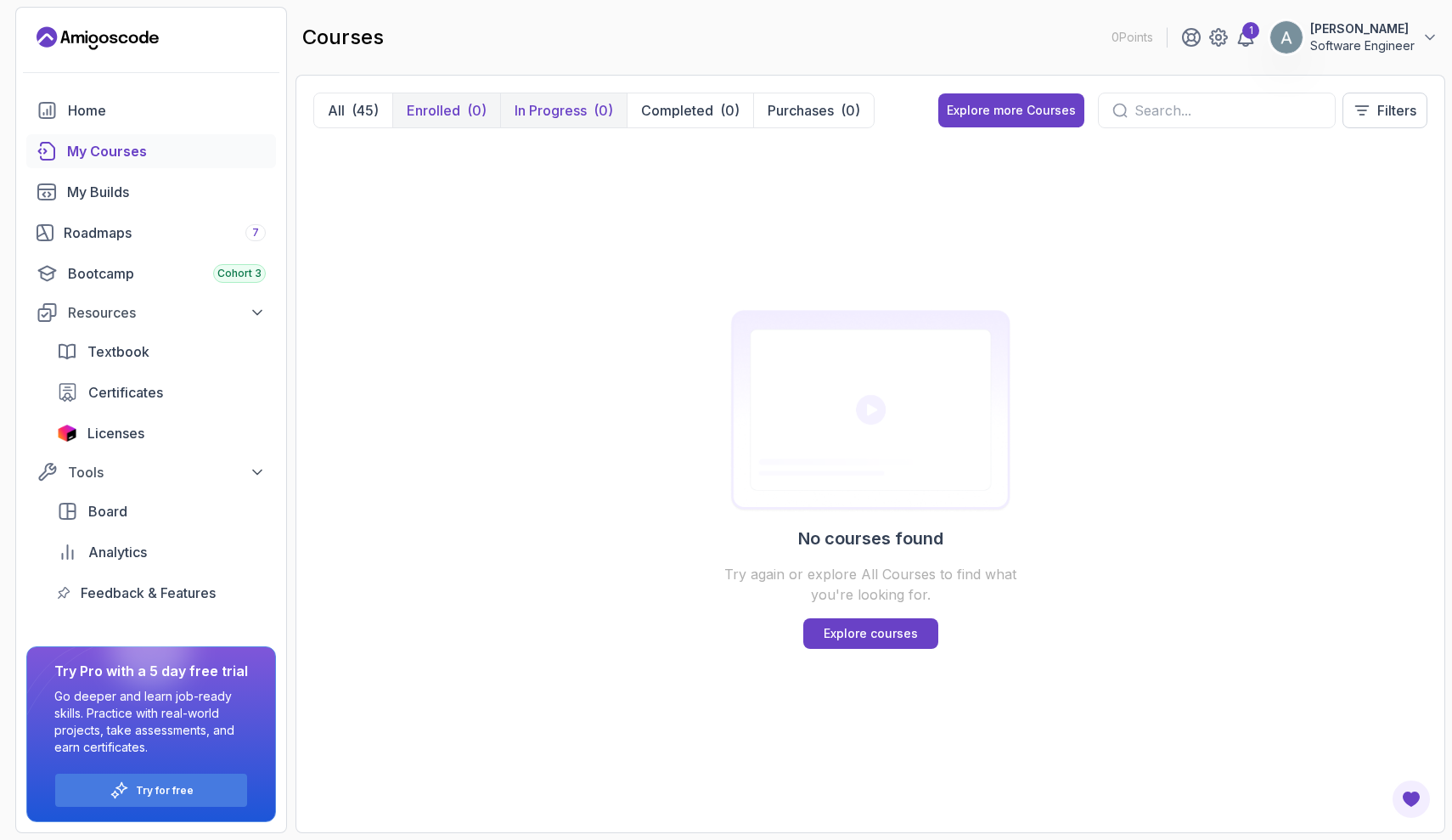
click at [546, 106] on p "In Progress" at bounding box center [551, 110] width 73 height 21
click at [983, 169] on div "No courses found Try again or explore All Courses to find what you're looking f…" at bounding box center [871, 478] width 1114 height 673
click at [798, 113] on p "Purchases" at bounding box center [801, 110] width 67 height 21
click at [694, 107] on p "Completed" at bounding box center [677, 110] width 73 height 21
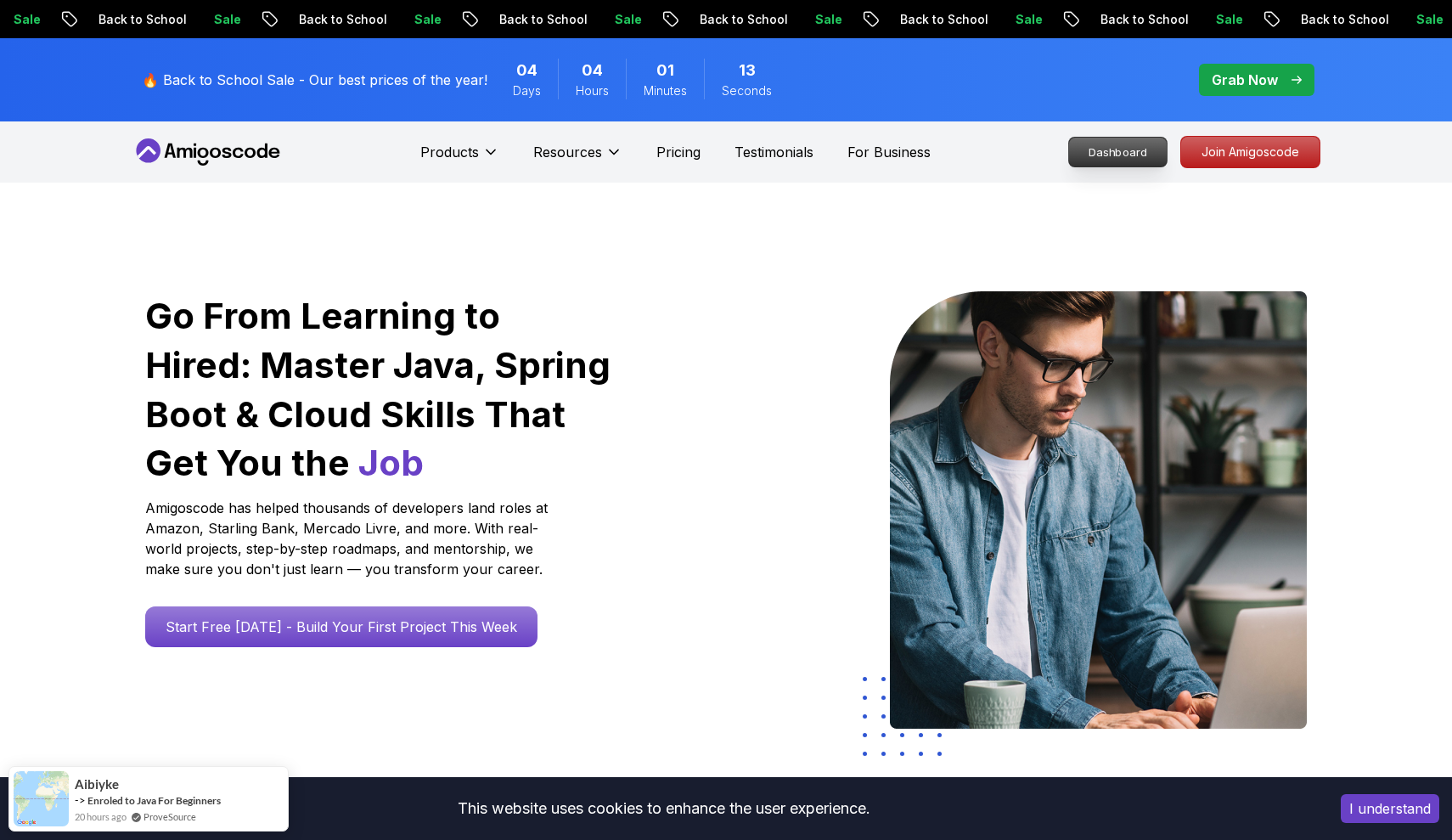
click at [1162, 143] on p "Dashboard" at bounding box center [1119, 151] width 98 height 28
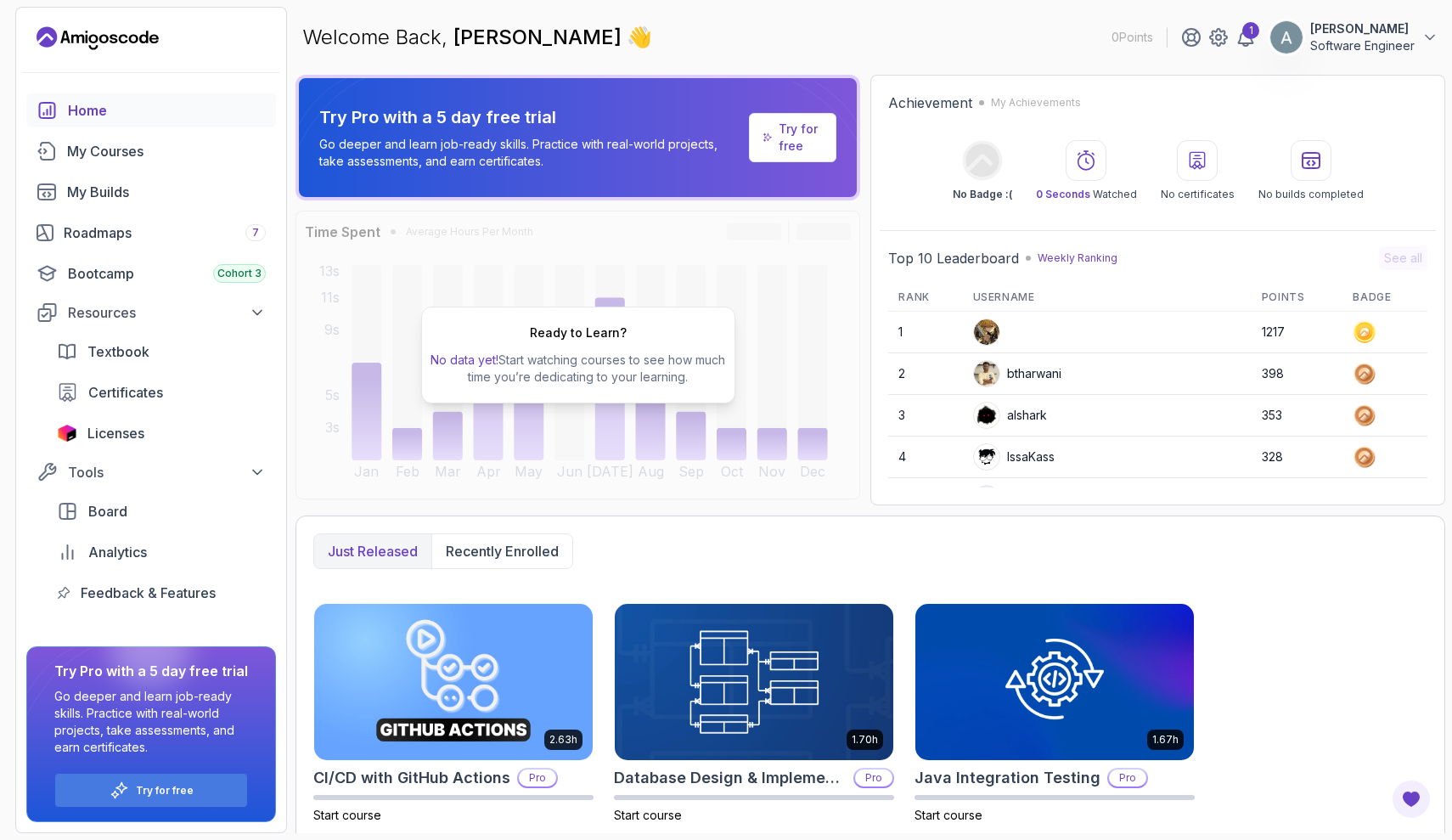
click at [1424, 23] on button "Arjana Sallauka Software Engineer" at bounding box center [1354, 37] width 169 height 34
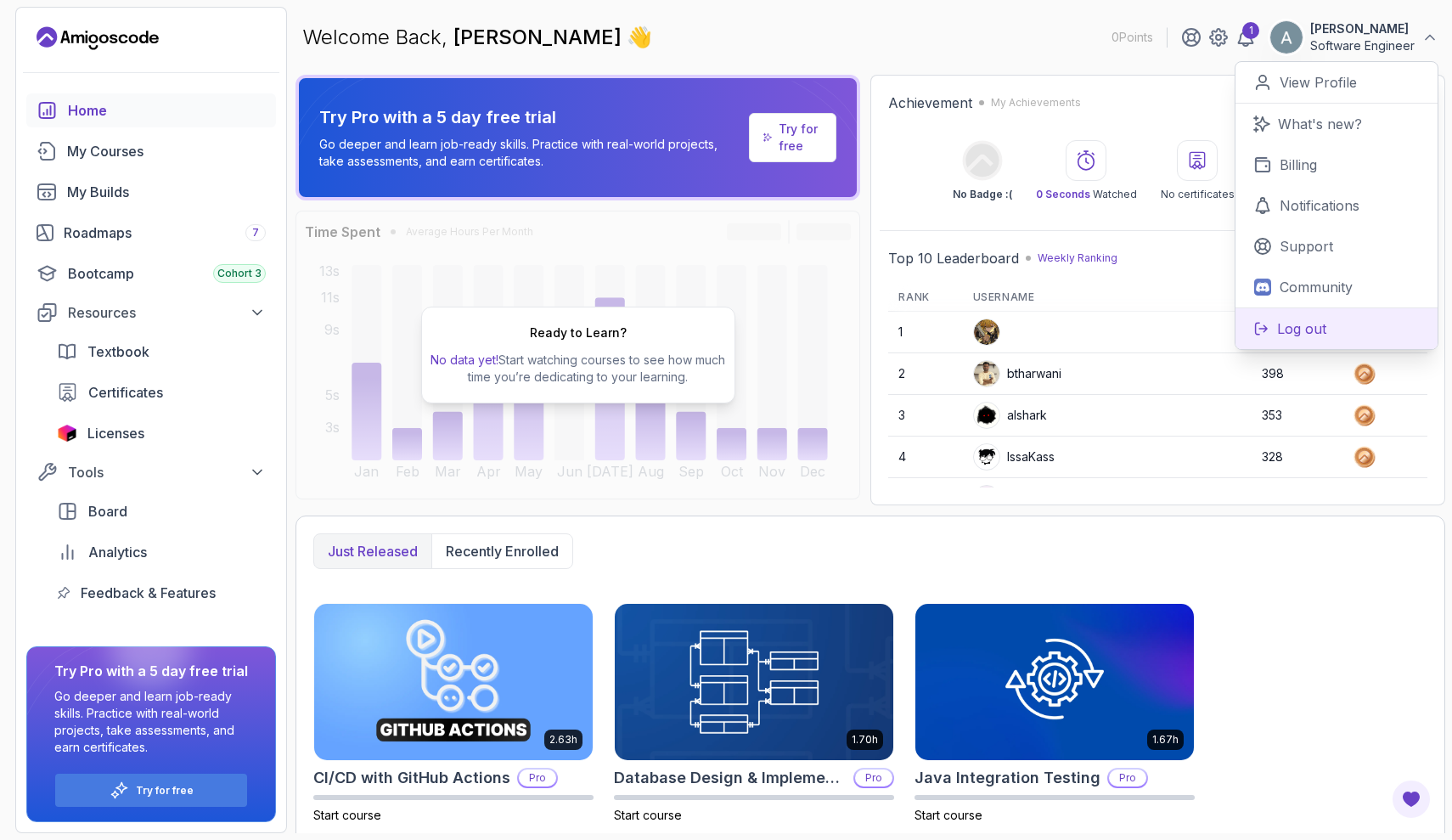
click at [1282, 321] on p "Log out" at bounding box center [1302, 328] width 49 height 21
click at [1291, 336] on p "Log out" at bounding box center [1302, 328] width 49 height 21
click at [1291, 337] on p "Log out" at bounding box center [1302, 328] width 49 height 21
click at [1308, 343] on button "Log out" at bounding box center [1336, 328] width 202 height 41
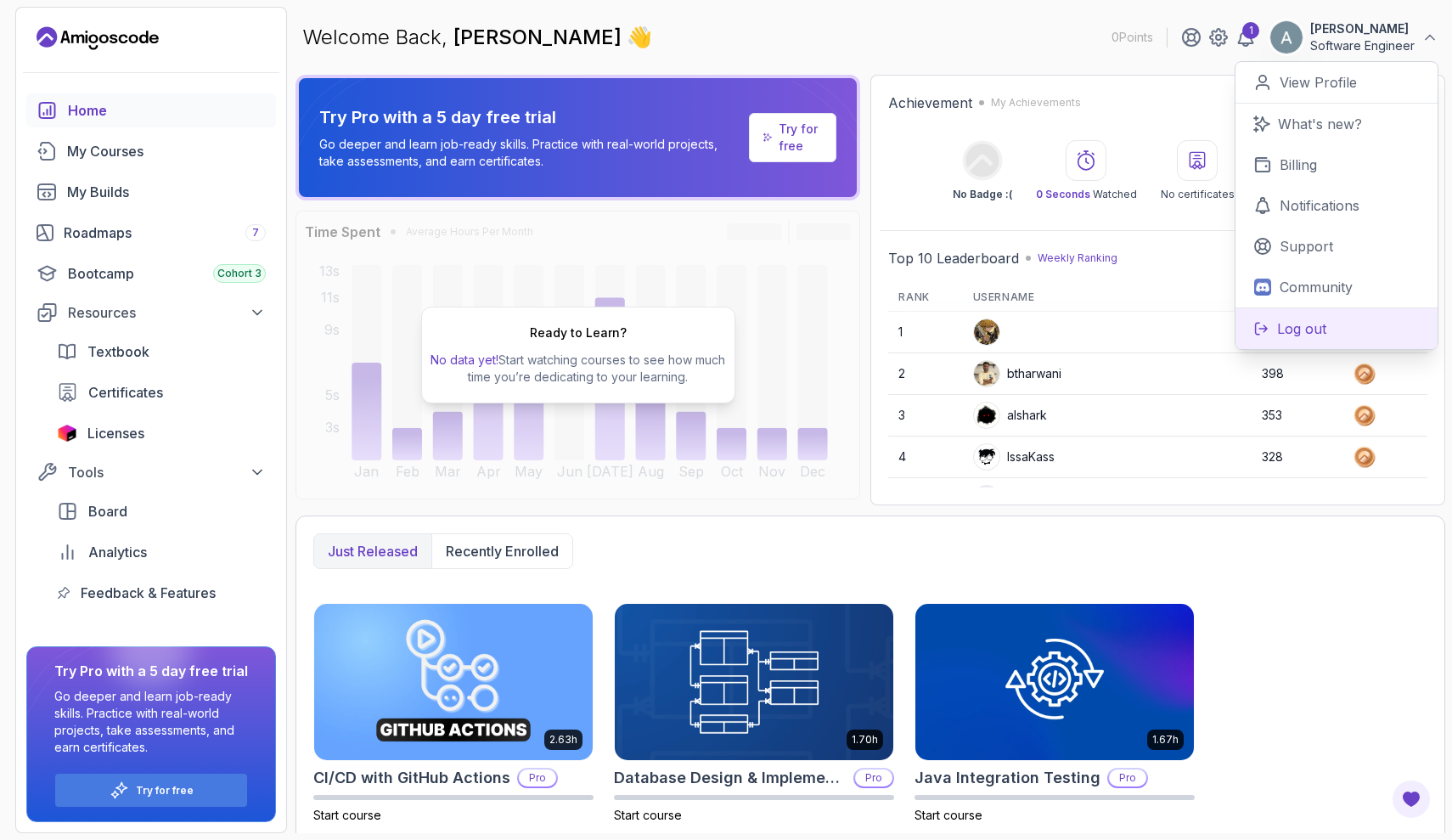
click at [1308, 341] on button "Log out" at bounding box center [1336, 328] width 202 height 41
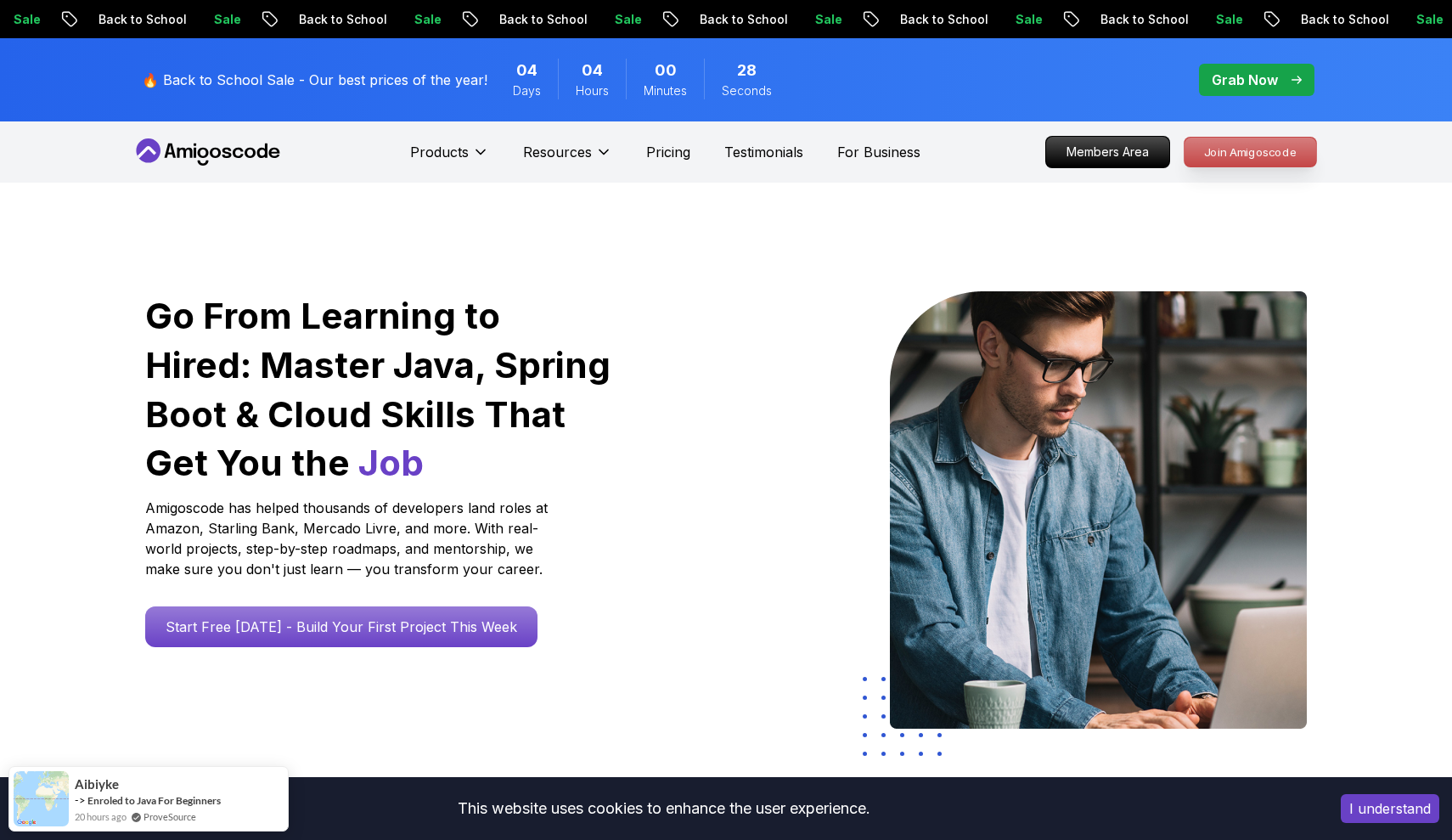
click at [1237, 158] on p "Join Amigoscode" at bounding box center [1250, 151] width 131 height 28
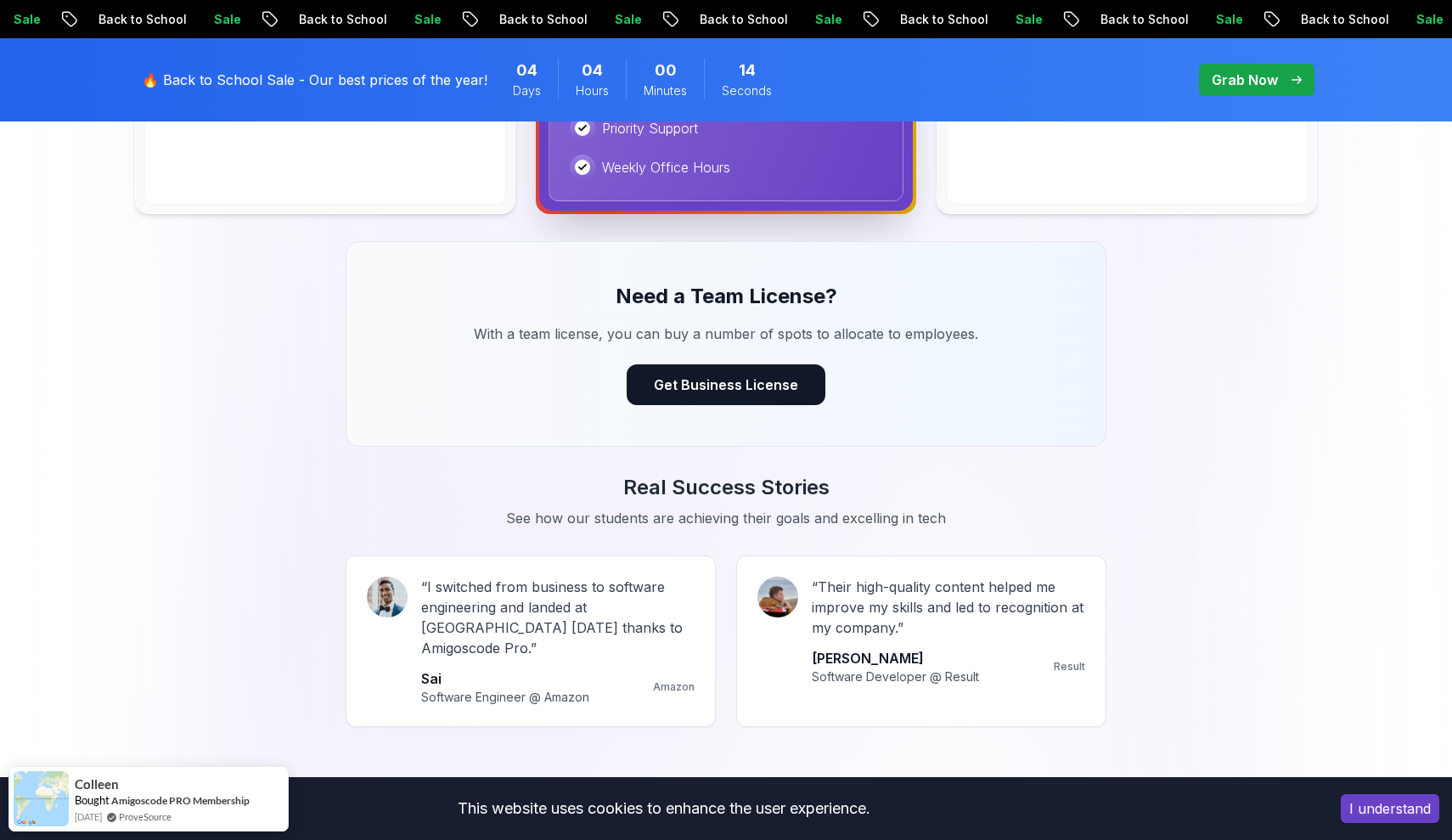
scroll to position [1214, 0]
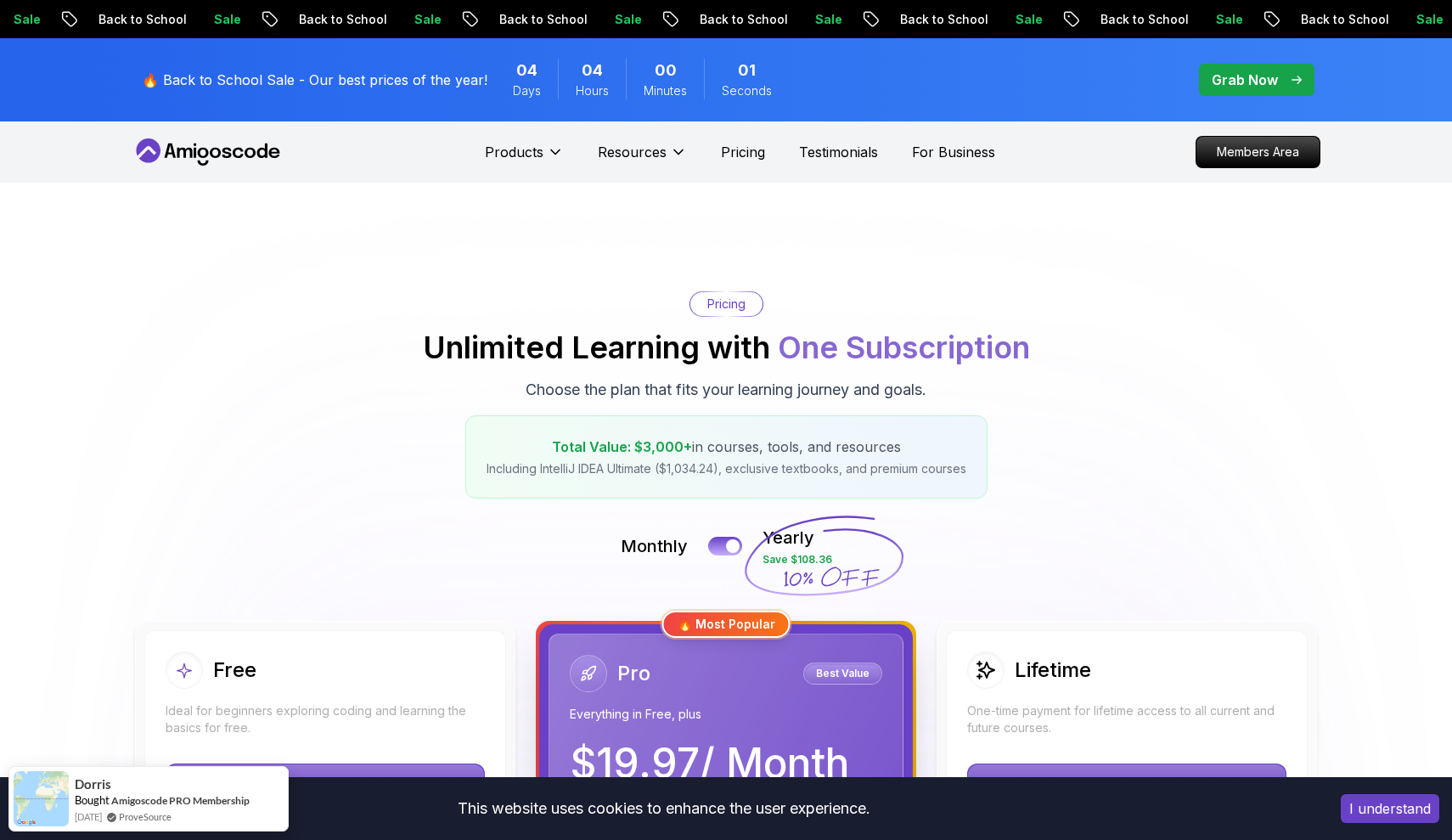
scroll to position [0, 0]
click at [862, 153] on p "Testimonials" at bounding box center [838, 152] width 79 height 21
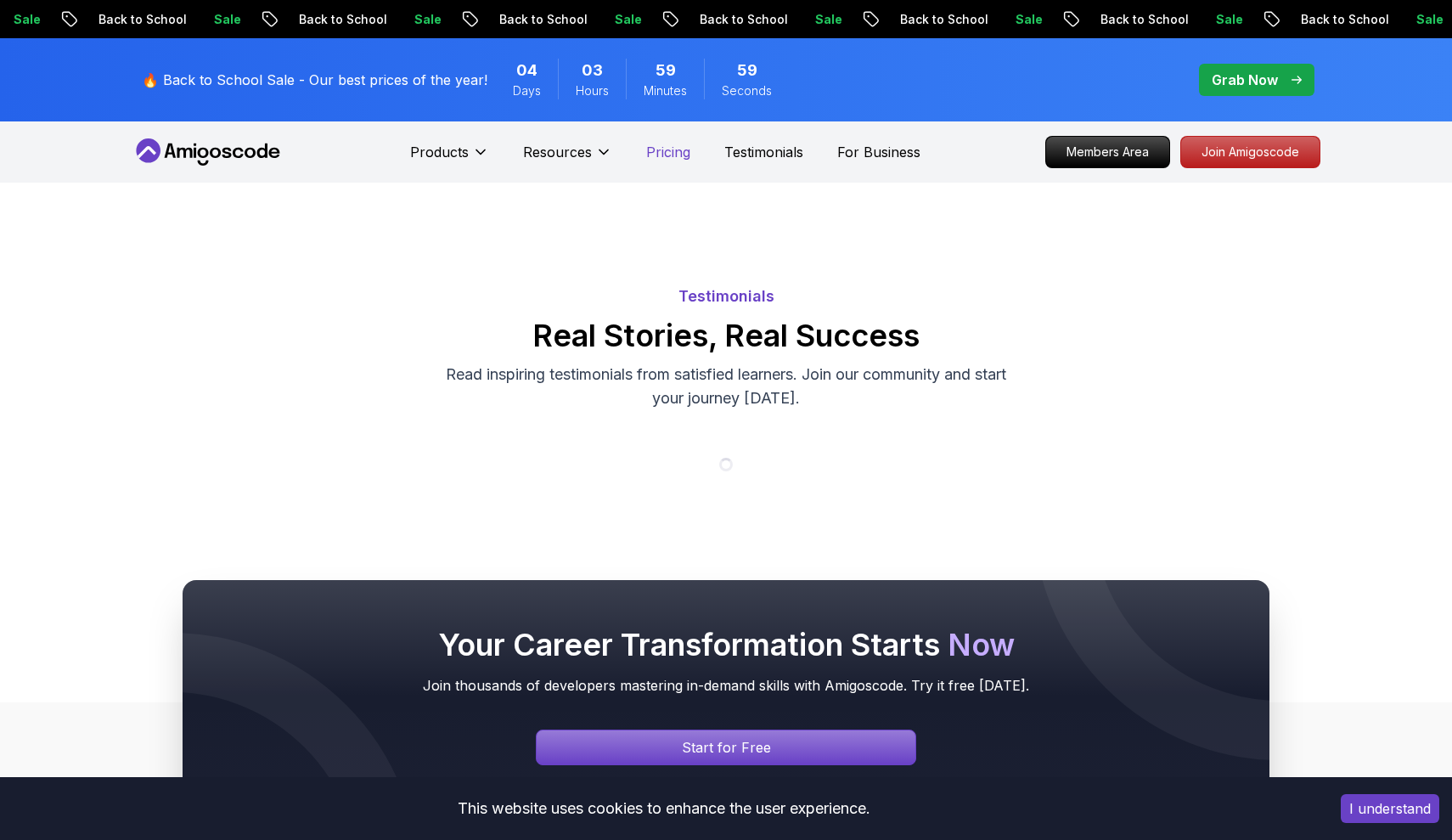
click at [678, 162] on div "Products Resources Pricing Testimonials For Business" at bounding box center [665, 152] width 511 height 34
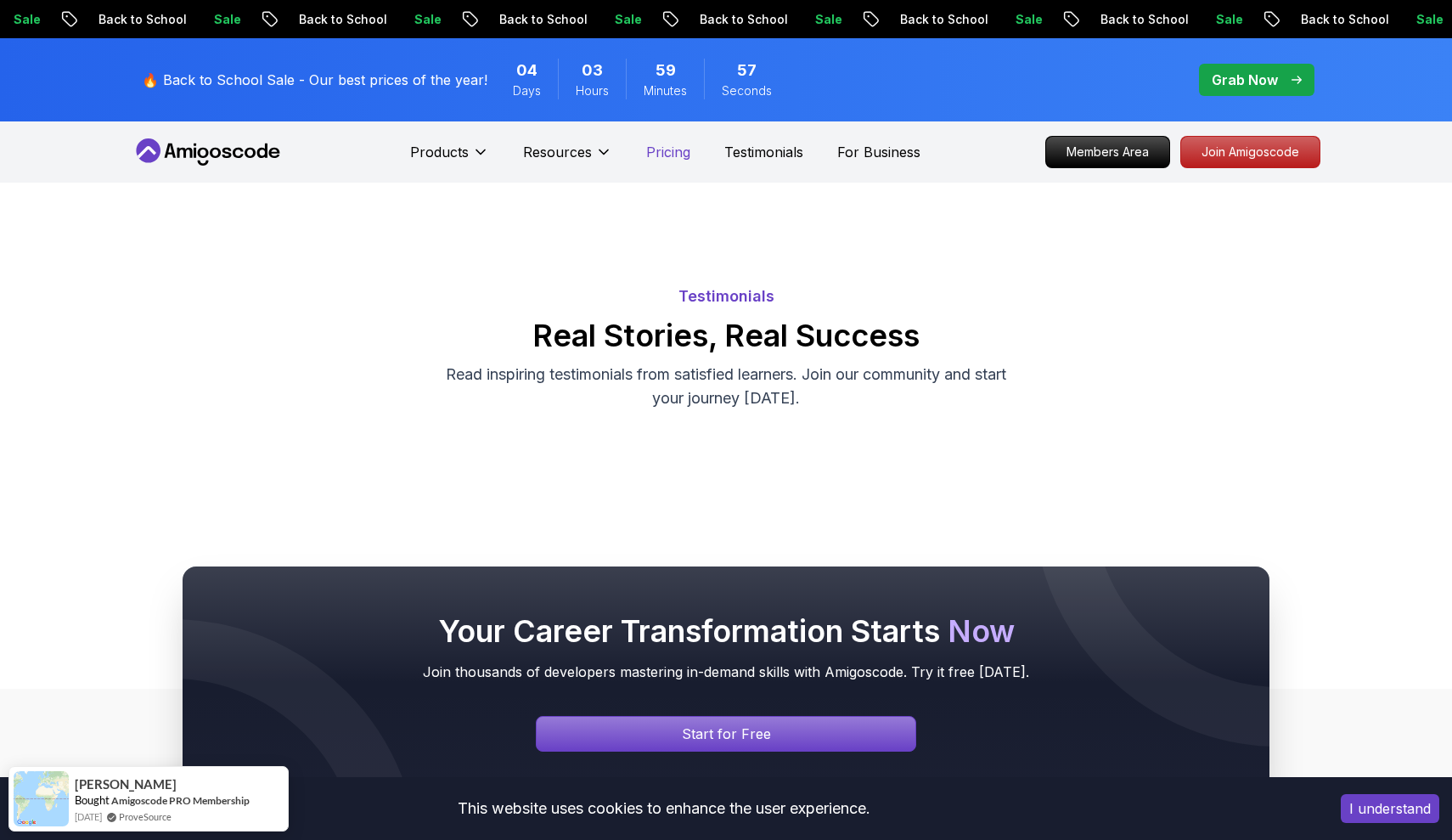
click at [665, 152] on p "Pricing" at bounding box center [668, 152] width 44 height 21
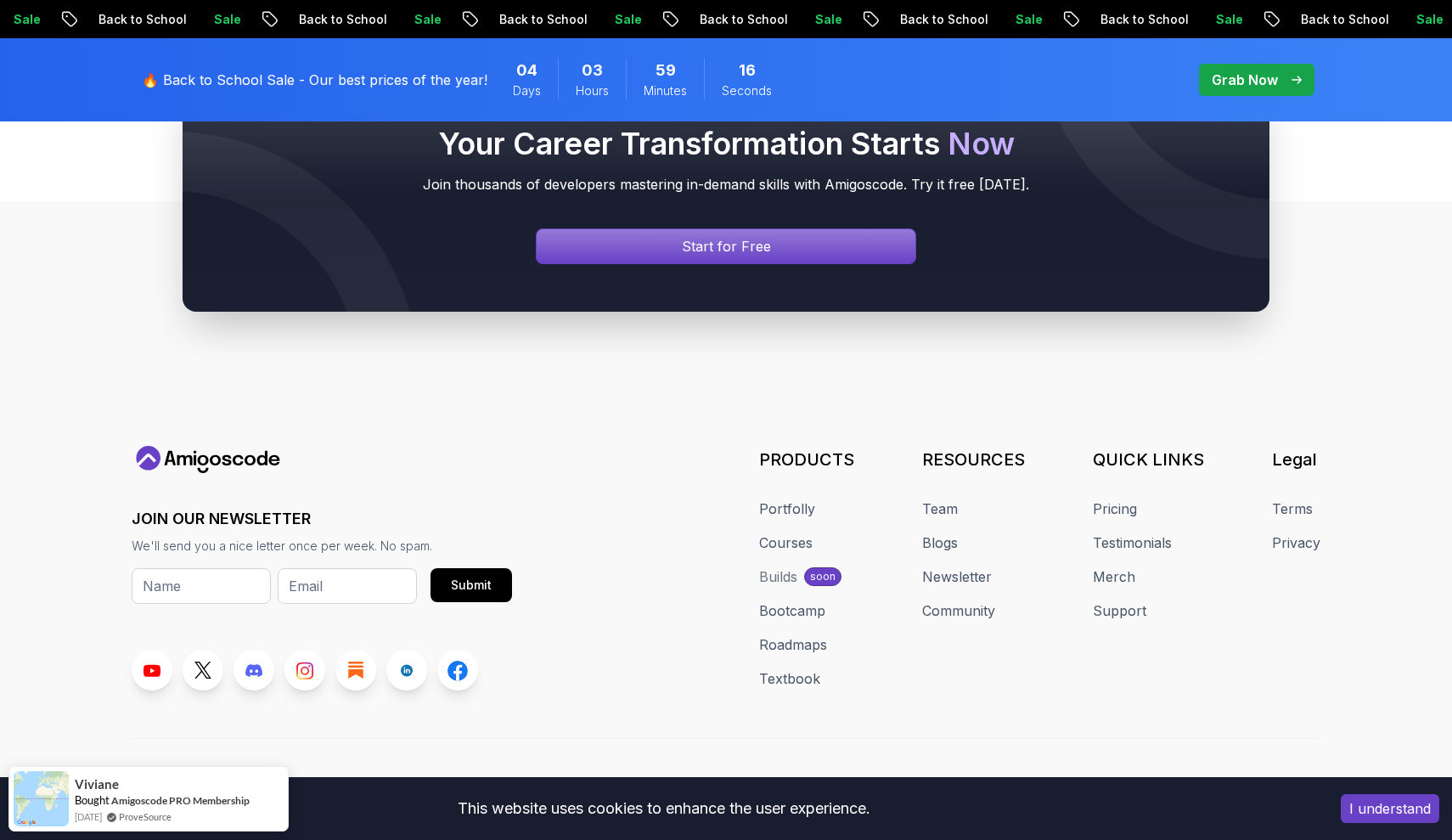
scroll to position [7240, 0]
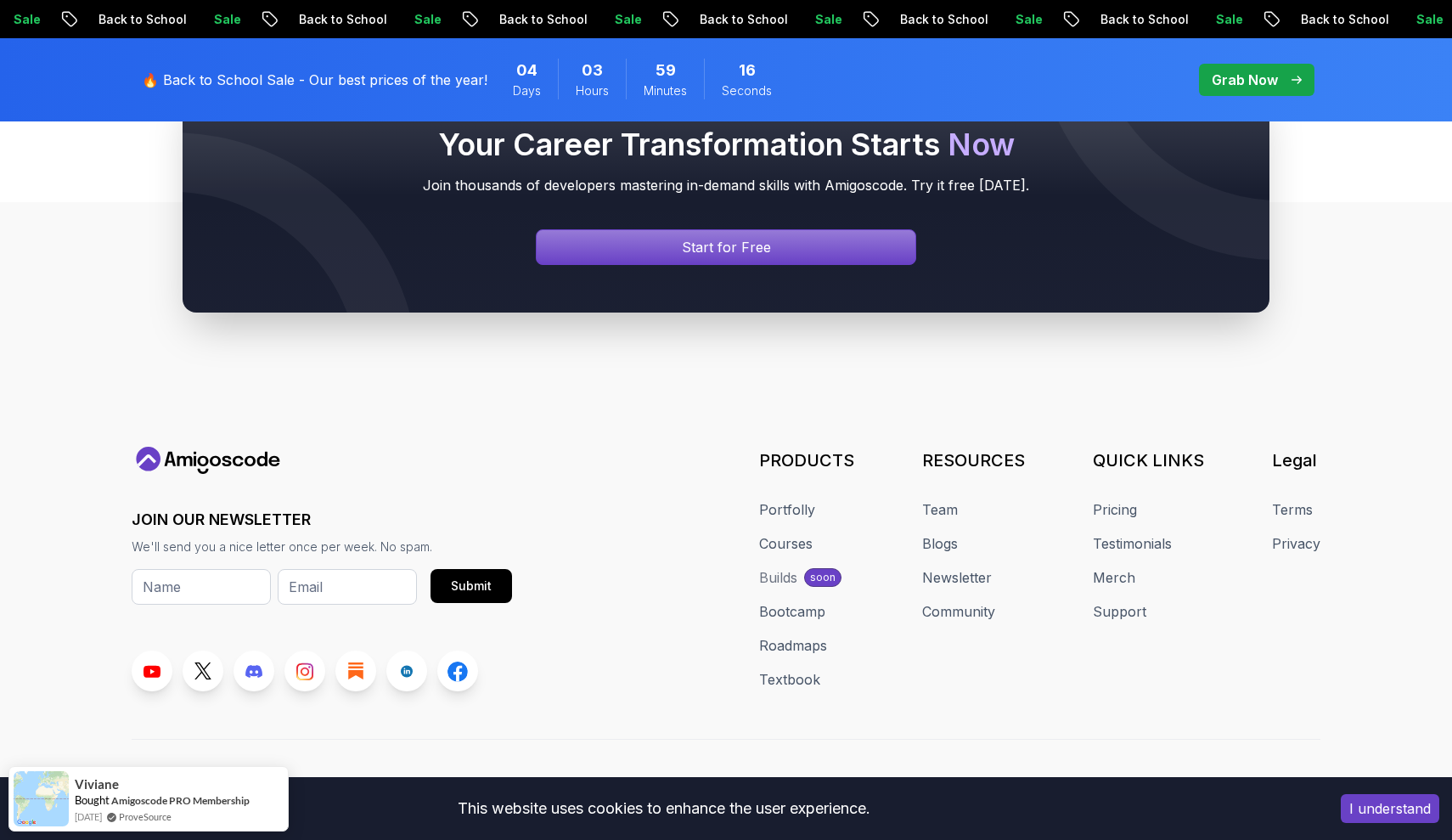
click at [1192, 792] on p "[EMAIL_ADDRESS][DOMAIN_NAME]" at bounding box center [1211, 800] width 186 height 16
